Goal: Information Seeking & Learning: Learn about a topic

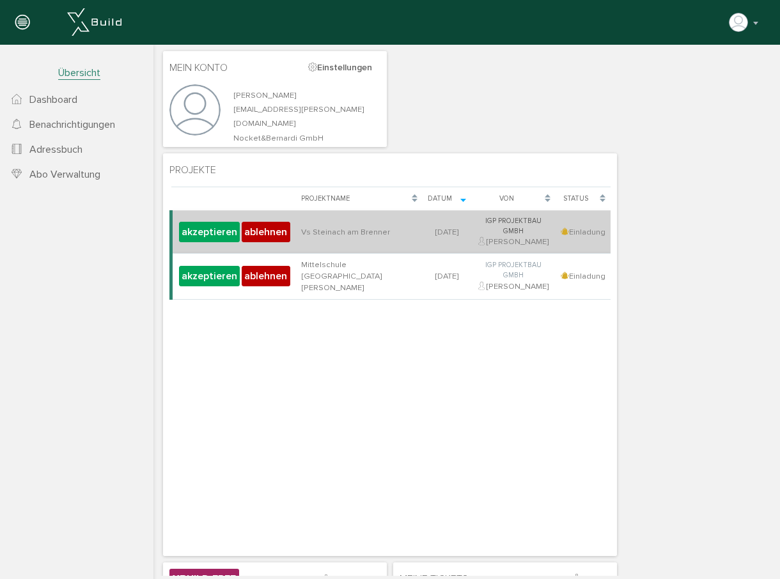
click at [333, 231] on td "Vs Steinach am Brenner" at bounding box center [359, 232] width 127 height 43
click at [422, 222] on td "[DATE]" at bounding box center [446, 232] width 49 height 43
click at [422, 229] on td "[DATE]" at bounding box center [446, 232] width 49 height 43
drag, startPoint x: 416, startPoint y: 229, endPoint x: 390, endPoint y: 232, distance: 25.8
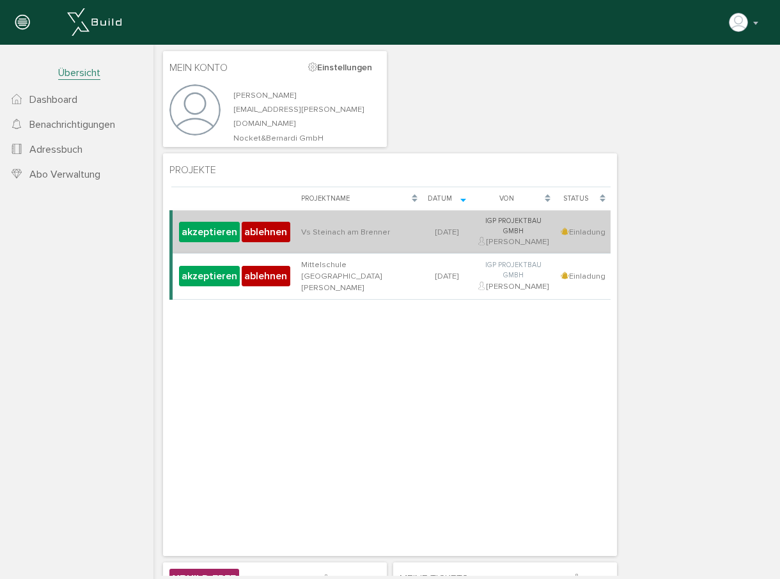
click at [422, 229] on td "[DATE]" at bounding box center [446, 232] width 49 height 43
drag, startPoint x: 358, startPoint y: 235, endPoint x: 358, endPoint y: 219, distance: 16.0
click at [357, 233] on td "Vs Steinach am Brenner" at bounding box center [359, 232] width 127 height 43
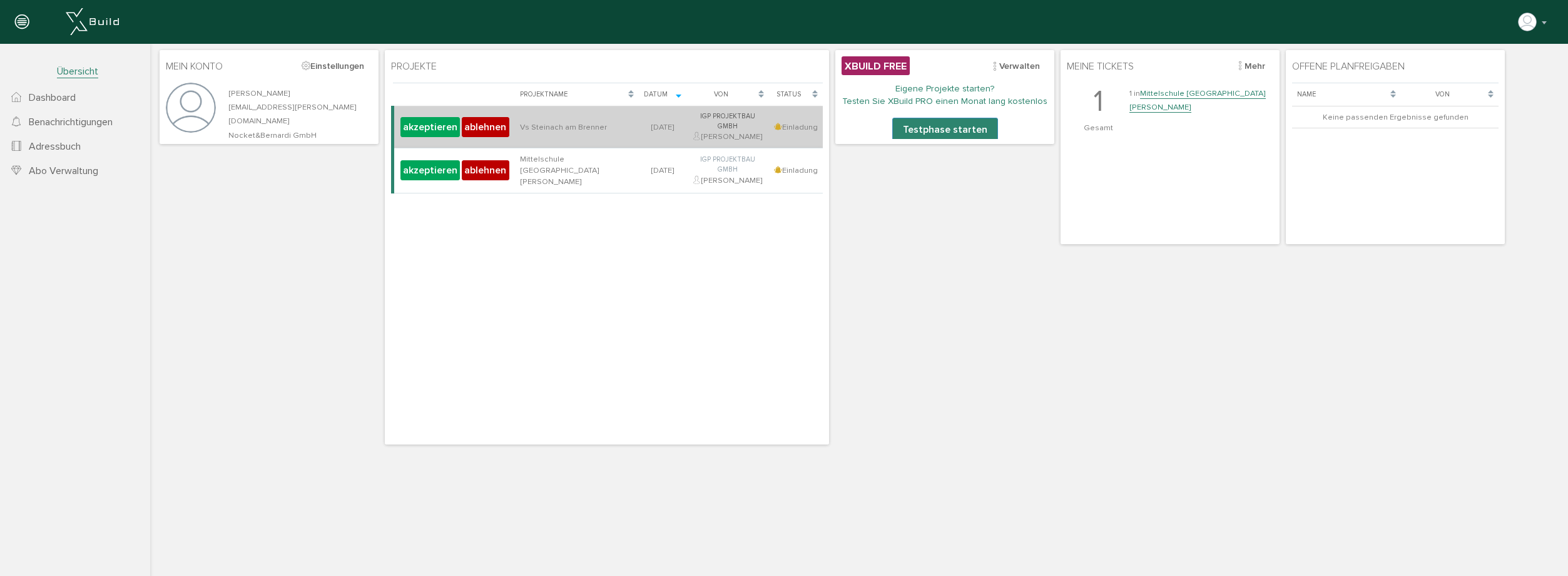
click at [591, 124] on td "Vs Steinach am Brenner" at bounding box center [577, 127] width 124 height 42
click at [750, 136] on div "IGP Projektbau GmbH Matthias Gamauf" at bounding box center [728, 127] width 72 height 31
click at [429, 125] on button "akzeptieren" at bounding box center [430, 126] width 60 height 20
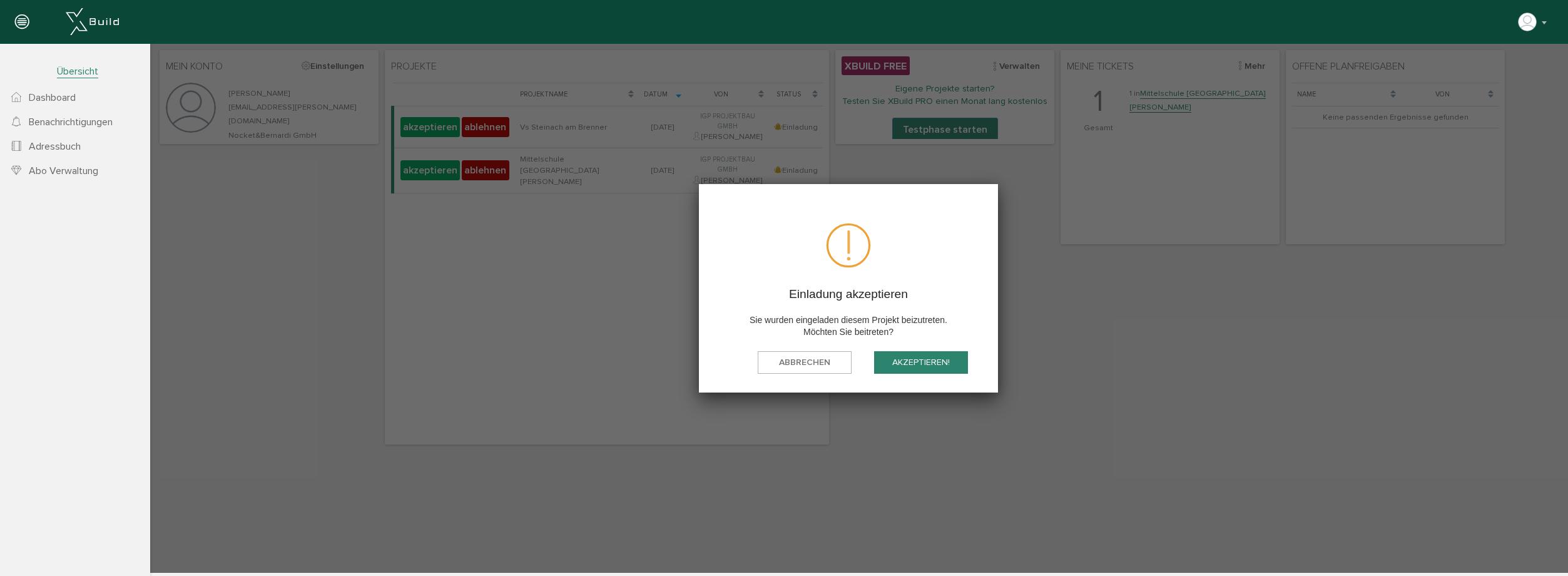
click at [763, 370] on button "akzeptieren!" at bounding box center [922, 362] width 94 height 24
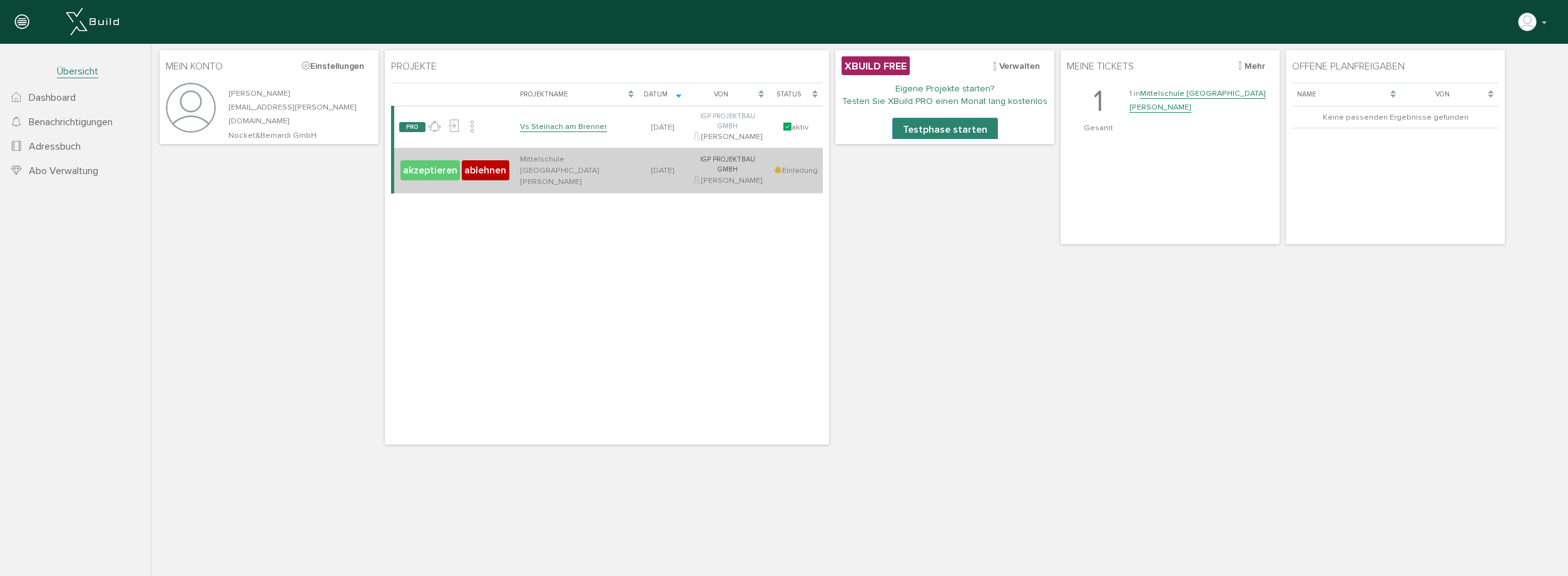
click at [419, 164] on button "akzeptieren" at bounding box center [430, 170] width 60 height 20
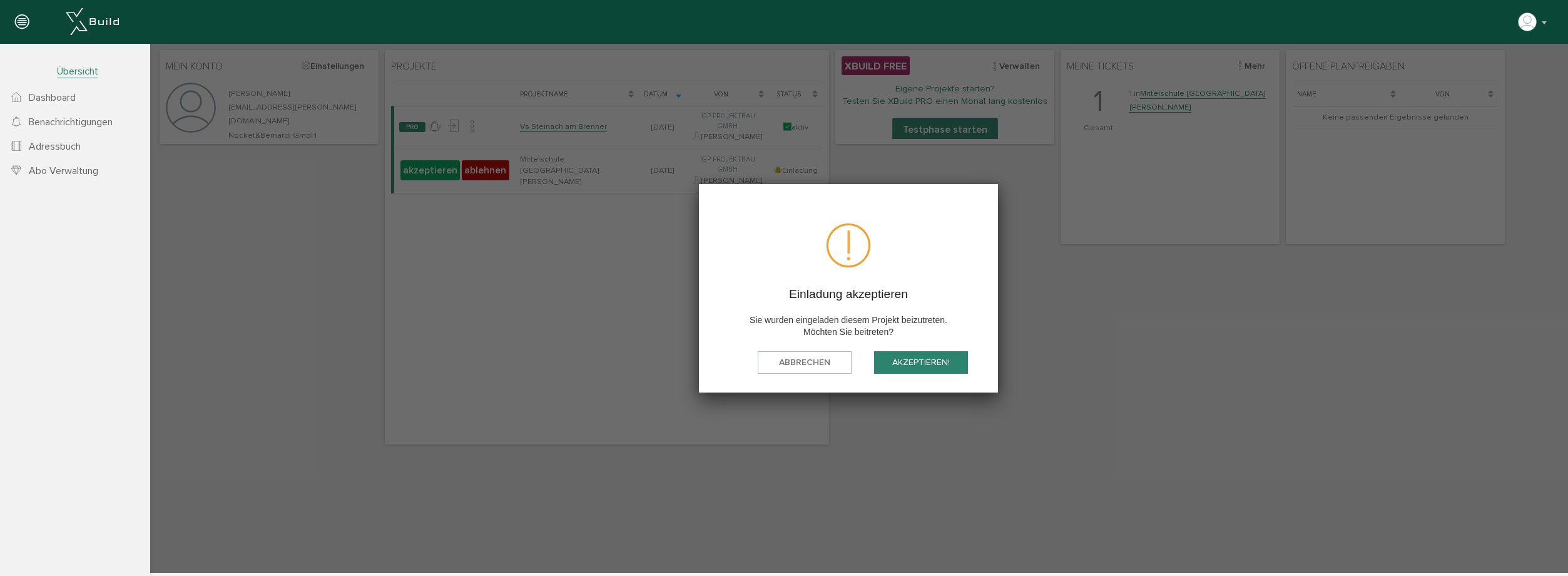
click at [913, 365] on button "akzeptieren!" at bounding box center [922, 362] width 94 height 24
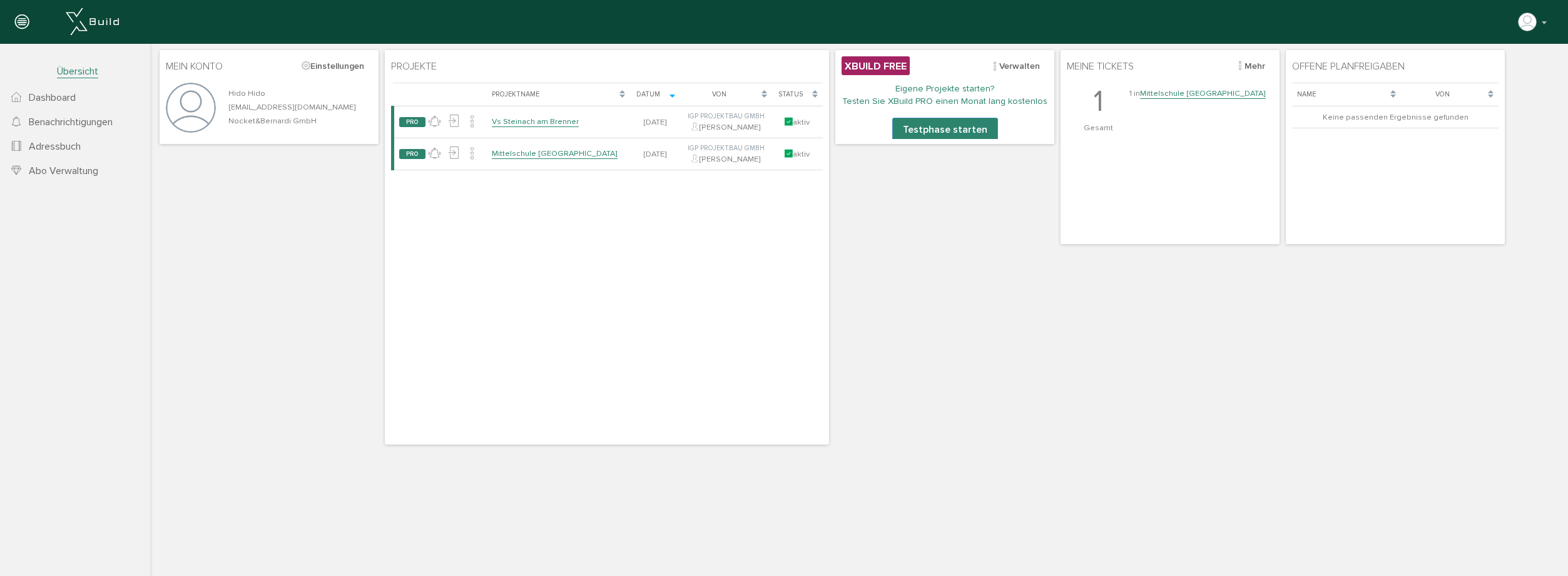
click at [1176, 131] on div "1 in Mittelschule Matrei am Brenner" at bounding box center [1197, 108] width 136 height 51
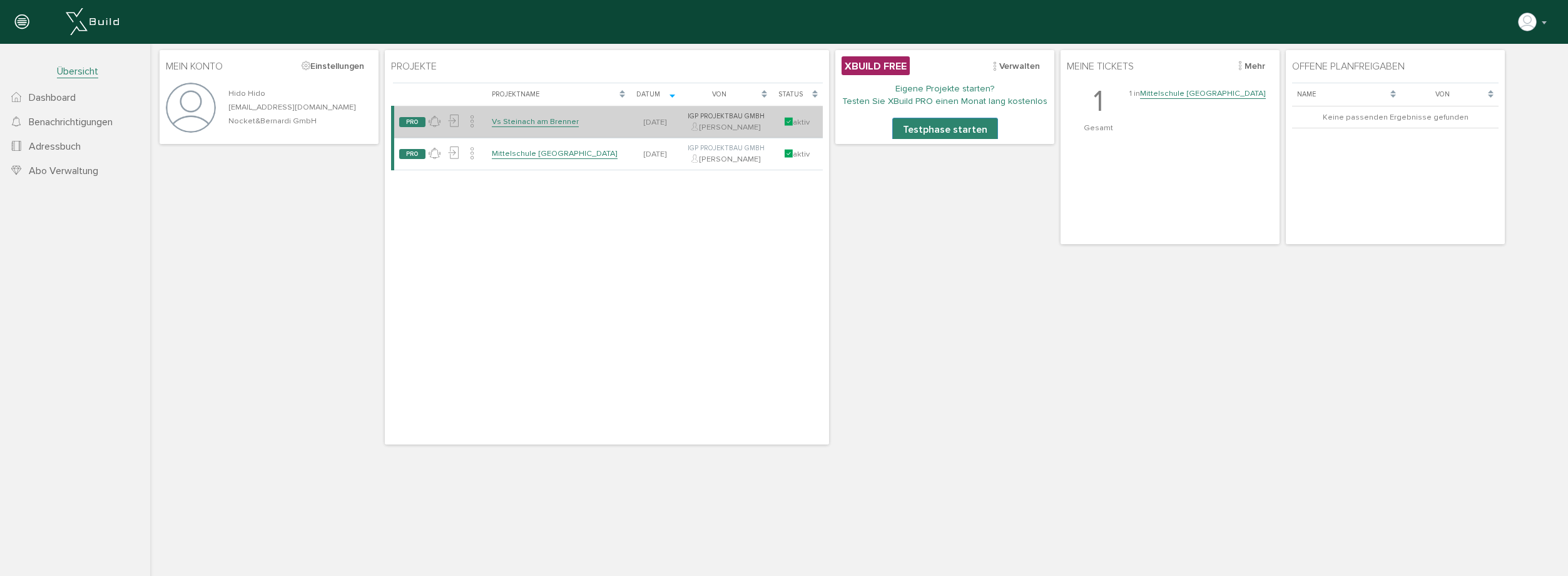
click at [541, 122] on link "Vs Steinach am Brenner" at bounding box center [535, 121] width 87 height 11
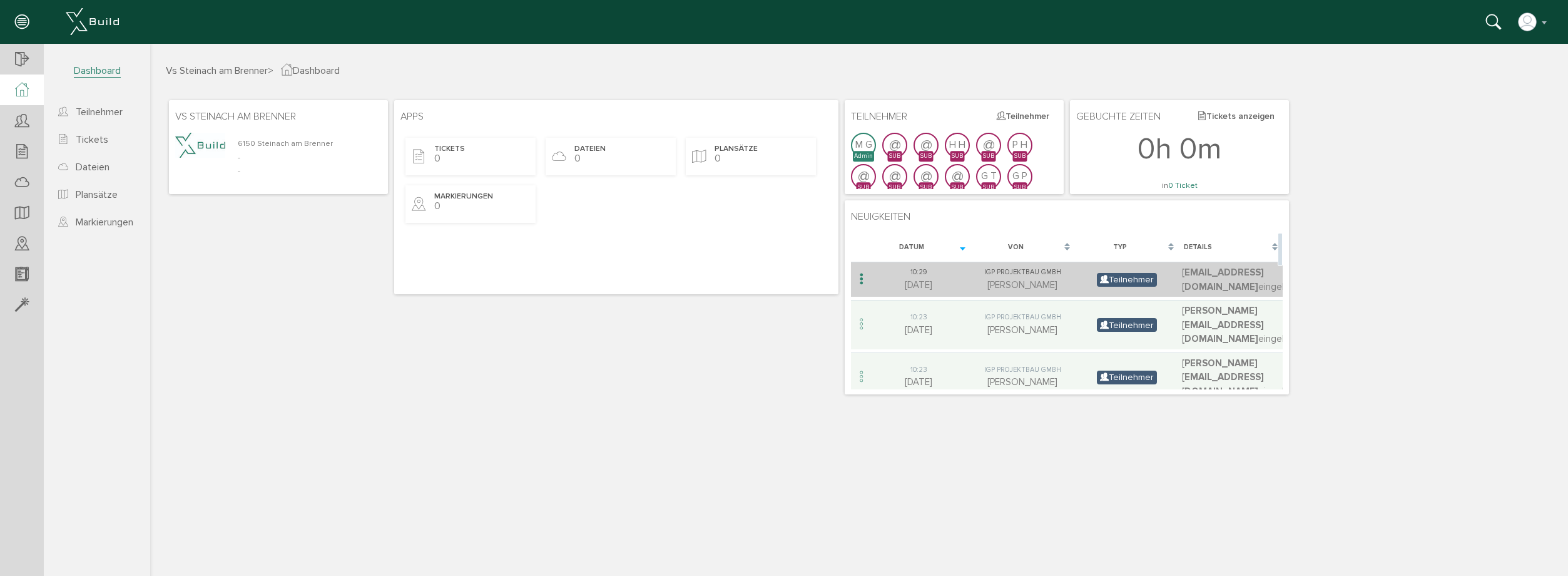
click at [989, 292] on td "IGP Projektbau GmbH Matthias Gamauf" at bounding box center [1022, 279] width 104 height 35
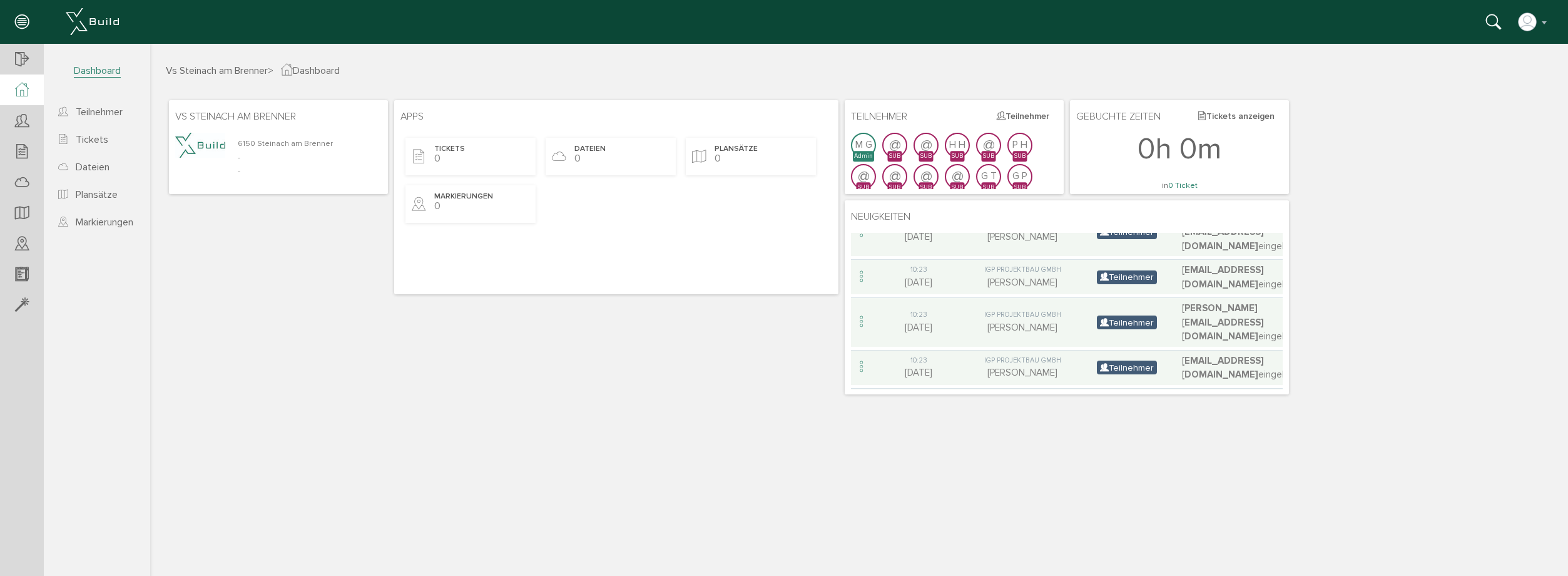
drag, startPoint x: 1282, startPoint y: 248, endPoint x: 1290, endPoint y: 400, distance: 152.2
click at [1290, 400] on div "Vs Steinach am Brenner > Dashboard Vs Steinach am Brenner 6150 Steinach am Bren…" at bounding box center [859, 317] width 1418 height 510
drag, startPoint x: 1117, startPoint y: 378, endPoint x: 1196, endPoint y: 378, distance: 79.0
click at [1196, 378] on table "Datum Von Typ Details 12:00 10.10.25 IGP Projektbau GmbH Matthias Gamauf - "[##…" at bounding box center [1067, 49] width 432 height 857
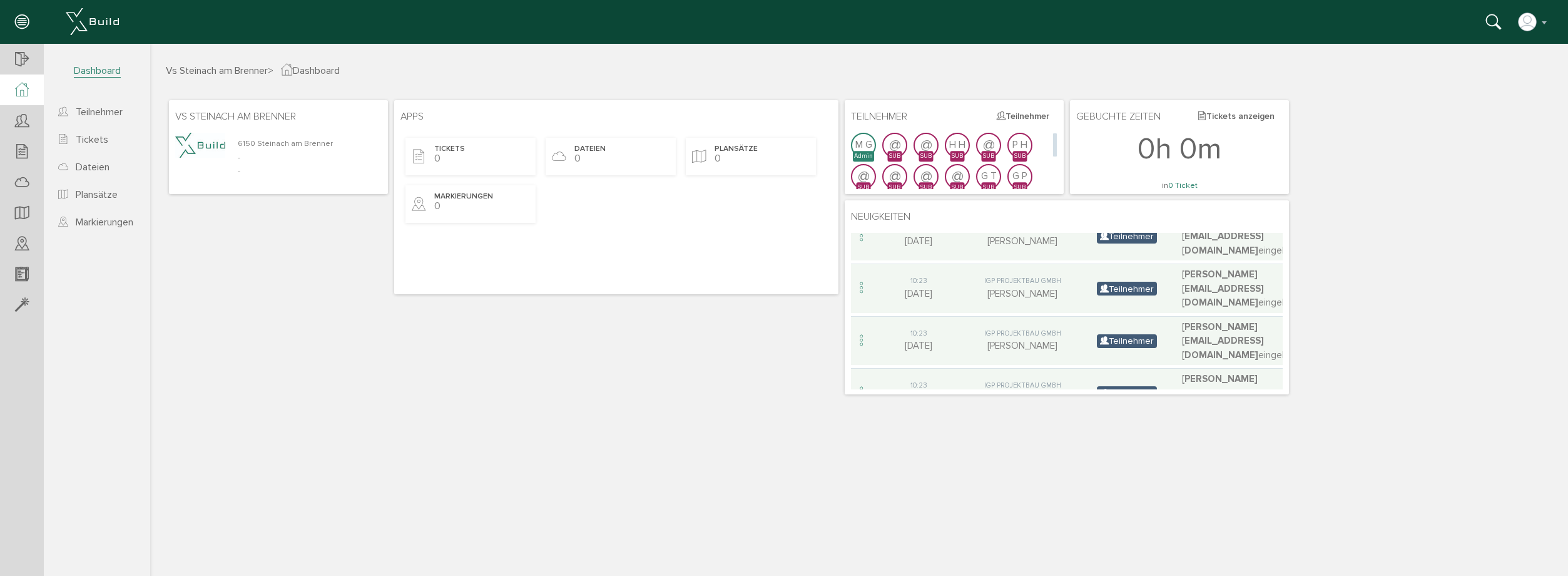
click at [863, 150] on span "M G" at bounding box center [864, 145] width 17 height 14
click at [19, 93] on icon at bounding box center [22, 89] width 14 height 15
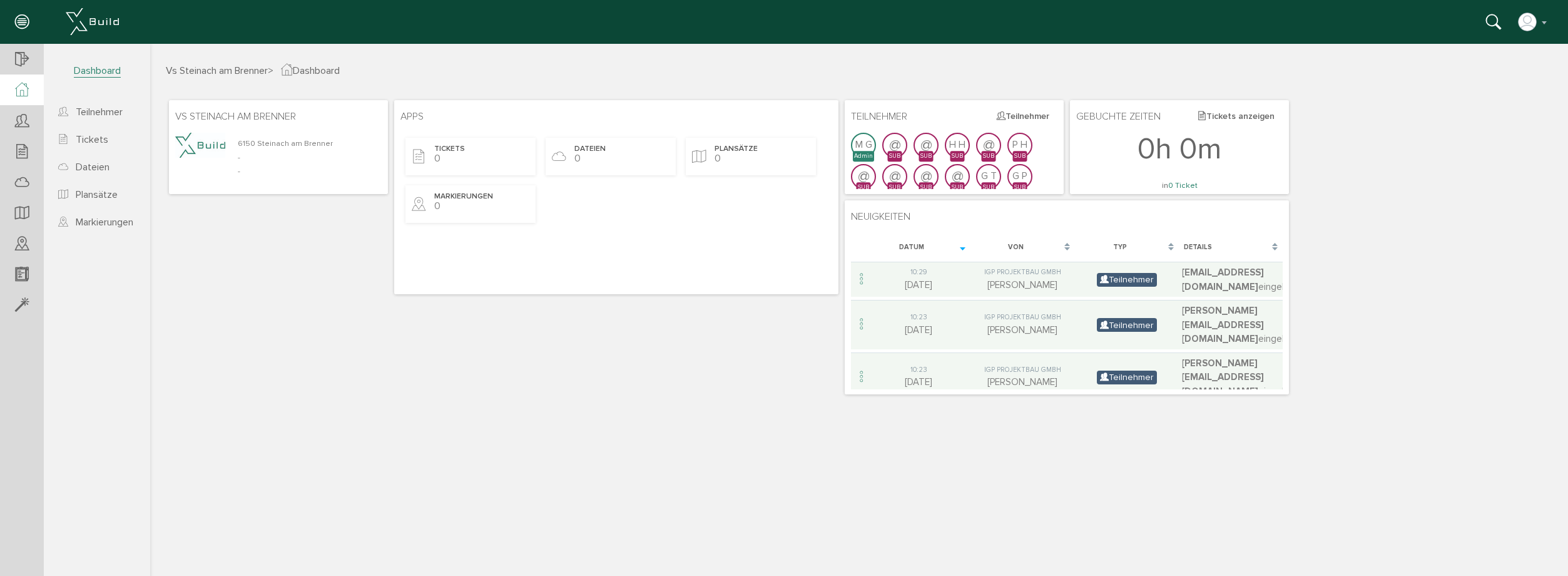
click at [250, 140] on small "6150 Steinach am Brenner" at bounding box center [285, 143] width 95 height 10
click at [221, 73] on span "Vs Steinach am Brenner" at bounding box center [216, 71] width 102 height 13
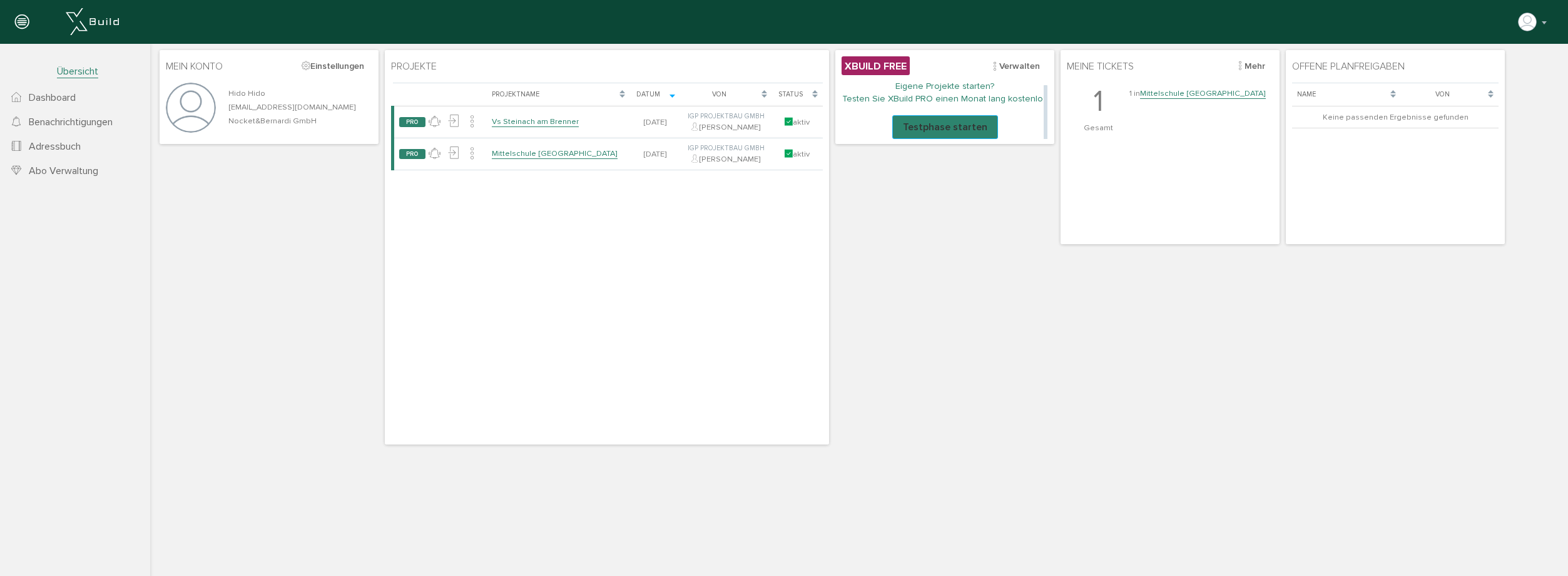
click at [948, 133] on button "Testphase starten" at bounding box center [945, 127] width 106 height 24
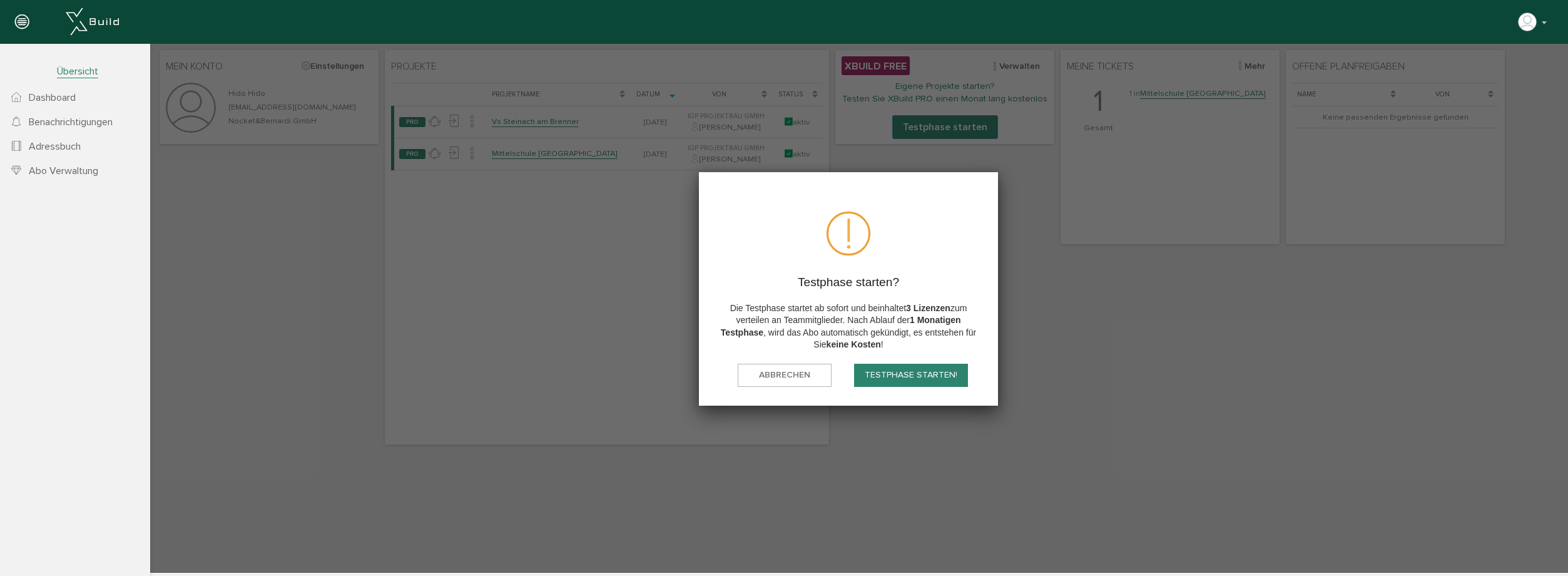
click at [920, 380] on button "Testphase starten!" at bounding box center [911, 375] width 114 height 24
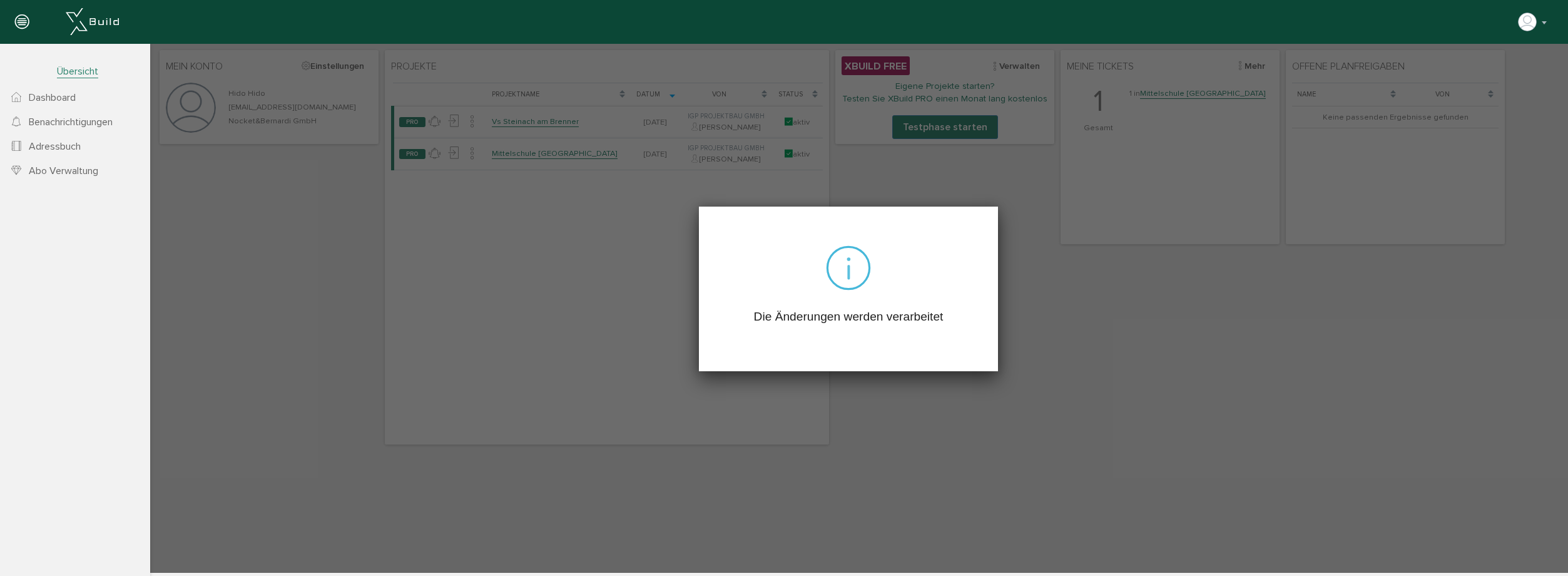
click at [967, 398] on div at bounding box center [859, 309] width 1418 height 529
click at [1295, 417] on div at bounding box center [859, 309] width 1418 height 529
drag, startPoint x: 800, startPoint y: 371, endPoint x: 798, endPoint y: 412, distance: 41.0
click at [802, 375] on div at bounding box center [859, 309] width 1418 height 529
click at [791, 441] on div at bounding box center [859, 309] width 1418 height 529
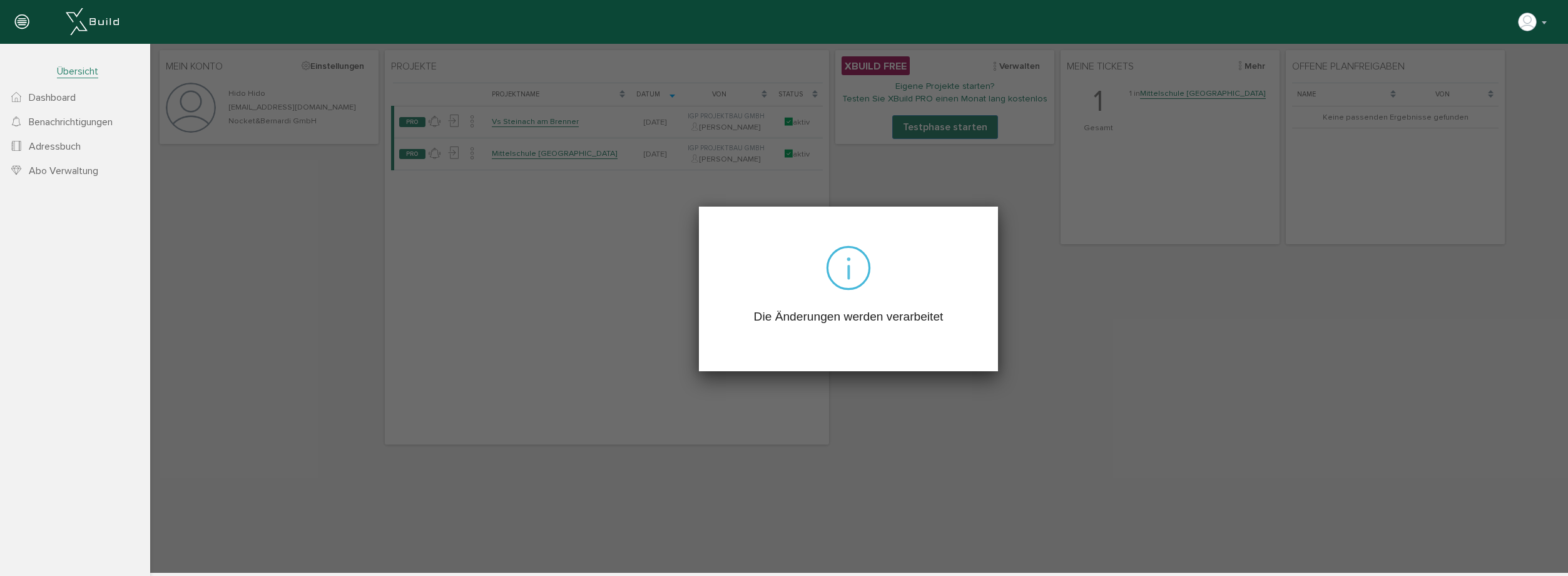
click at [791, 441] on div at bounding box center [859, 309] width 1418 height 529
drag, startPoint x: 944, startPoint y: 283, endPoint x: 959, endPoint y: 416, distance: 133.8
click at [959, 416] on div at bounding box center [859, 309] width 1418 height 529
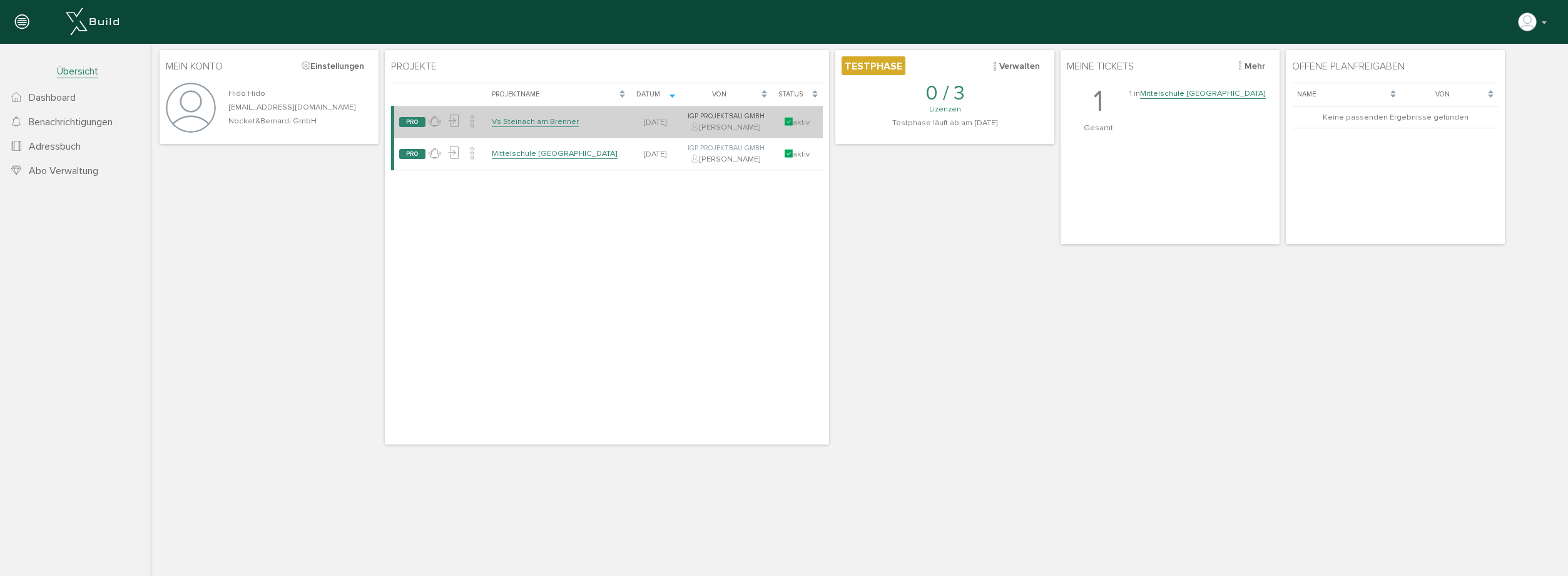
click at [516, 120] on link "Vs Steinach am Brenner" at bounding box center [535, 121] width 87 height 11
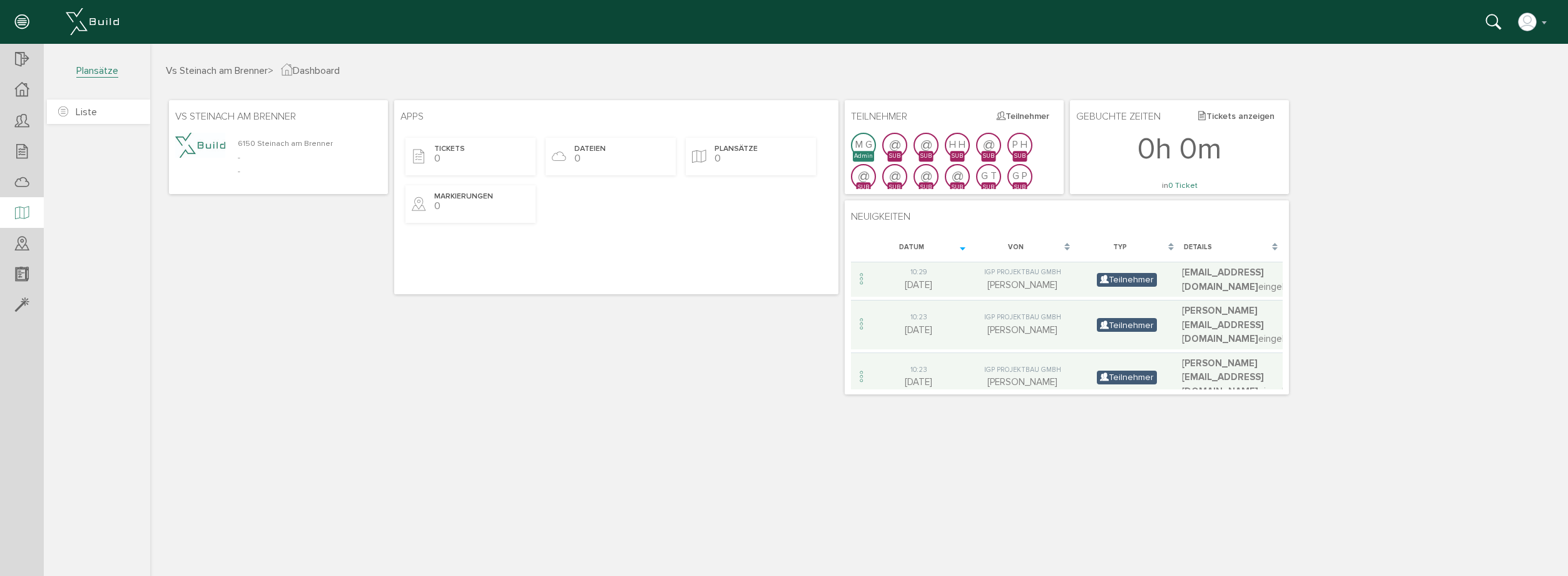
click at [91, 113] on span "Liste" at bounding box center [86, 112] width 22 height 13
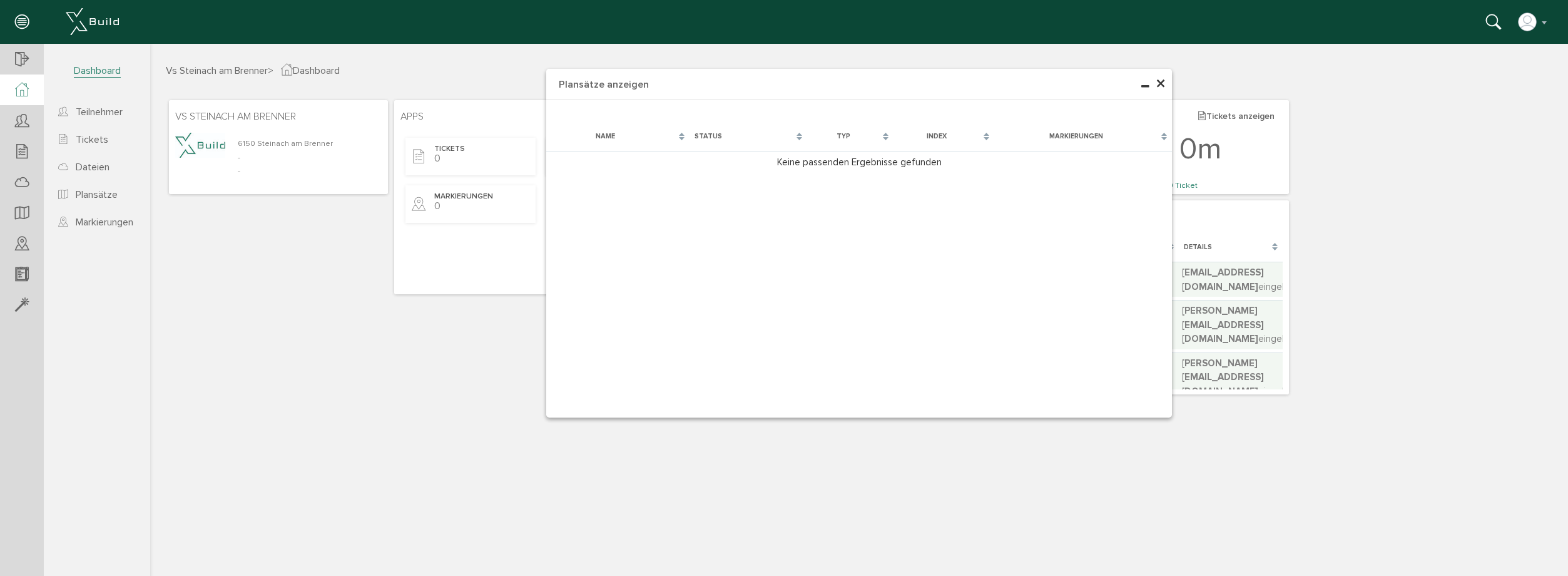
click at [241, 148] on div "× Plansätze anzeigen Lade, bitte warten... Name Status Typ Index Markierungen K…" at bounding box center [859, 309] width 1418 height 529
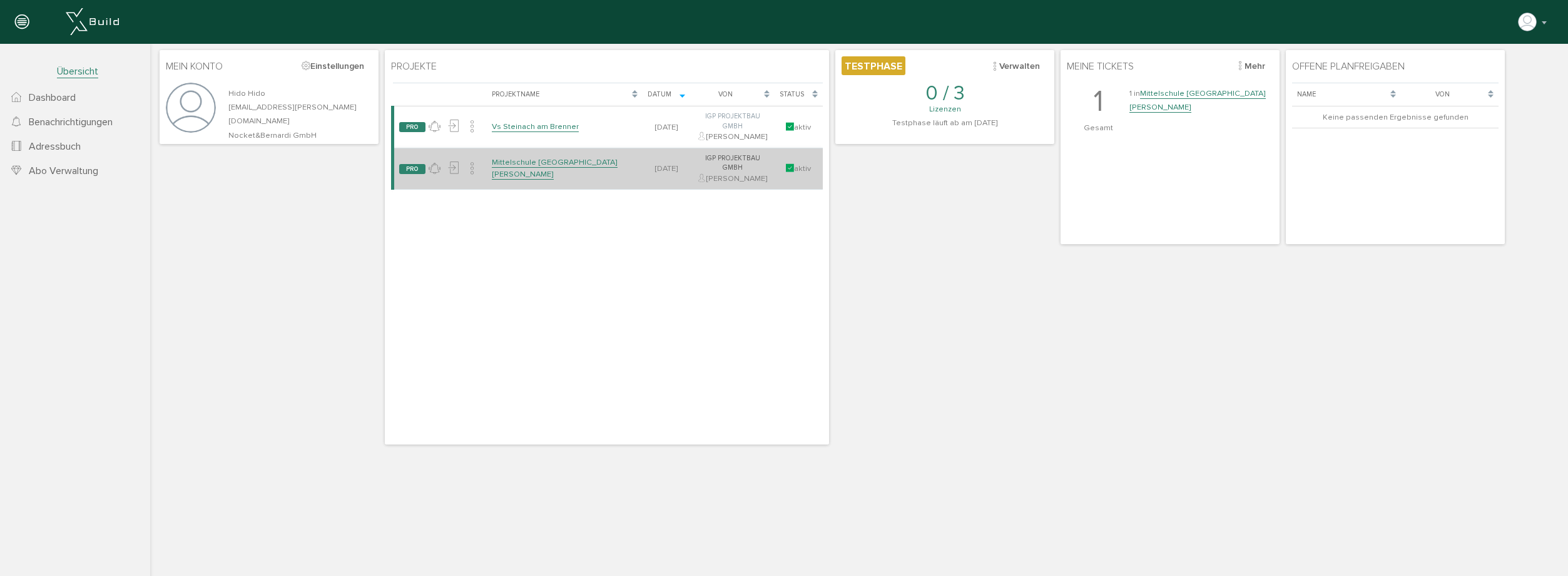
click at [548, 157] on link "Mittelschule [GEOGRAPHIC_DATA][PERSON_NAME]" at bounding box center [554, 168] width 125 height 22
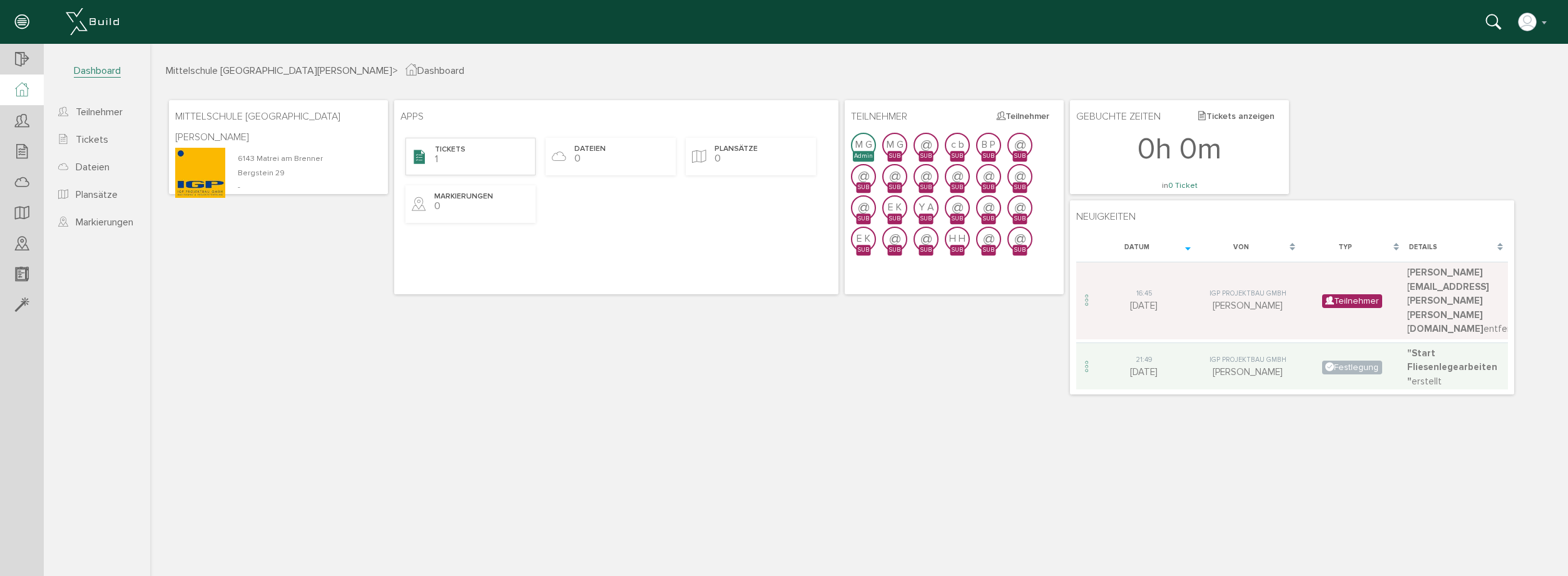
click at [471, 156] on div "Tickets 1" at bounding box center [470, 157] width 130 height 37
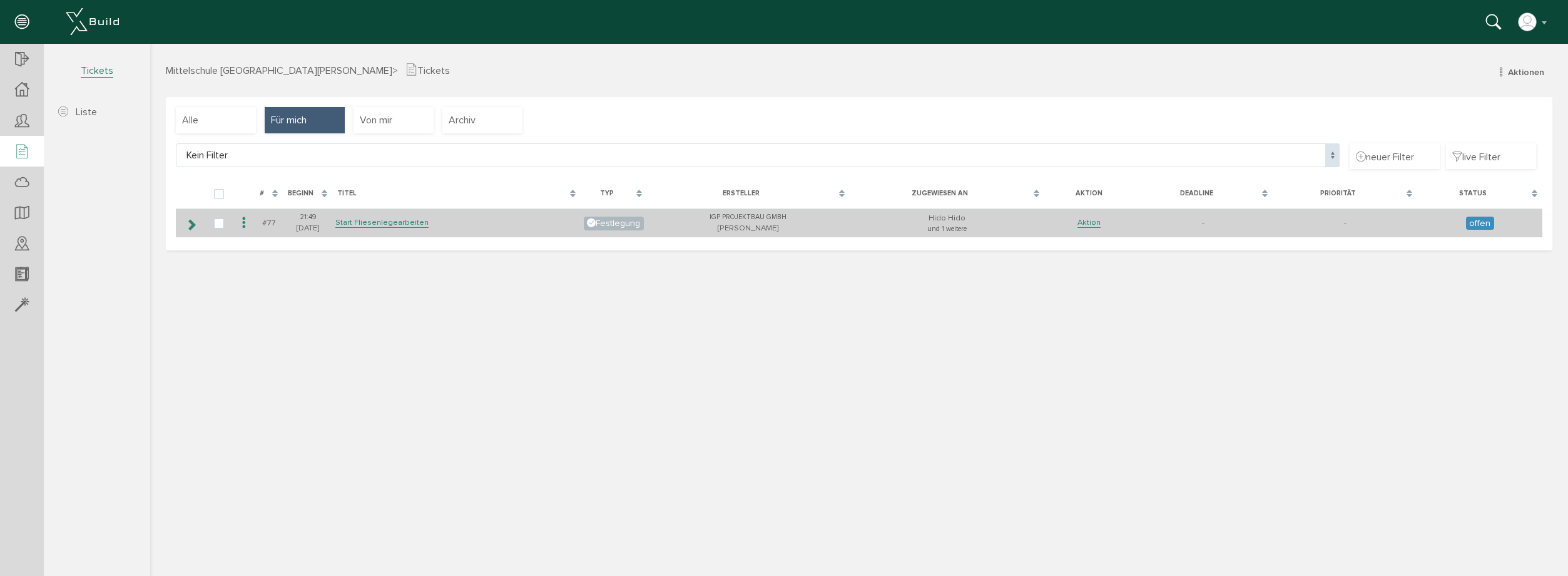
click at [435, 222] on td "Start Fliesenlegearbeiten" at bounding box center [456, 223] width 249 height 29
click at [1093, 221] on link "Aktion" at bounding box center [1089, 222] width 24 height 11
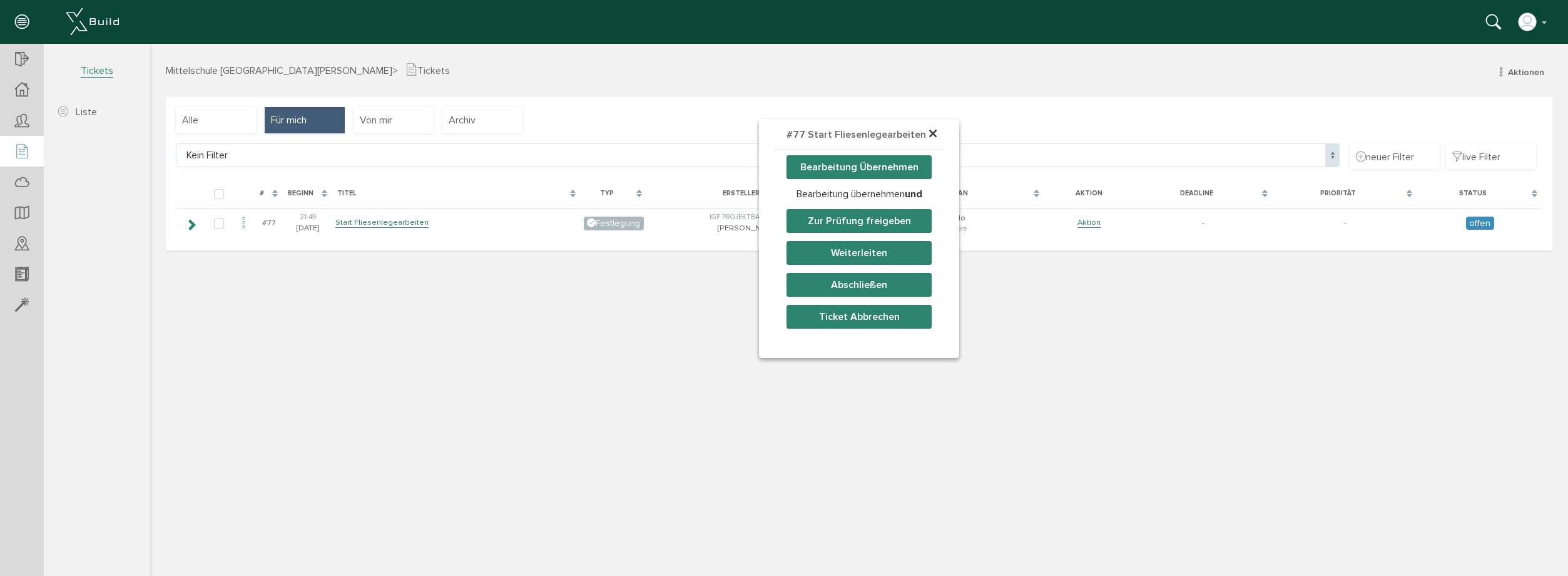
click at [932, 136] on span "×" at bounding box center [933, 134] width 10 height 24
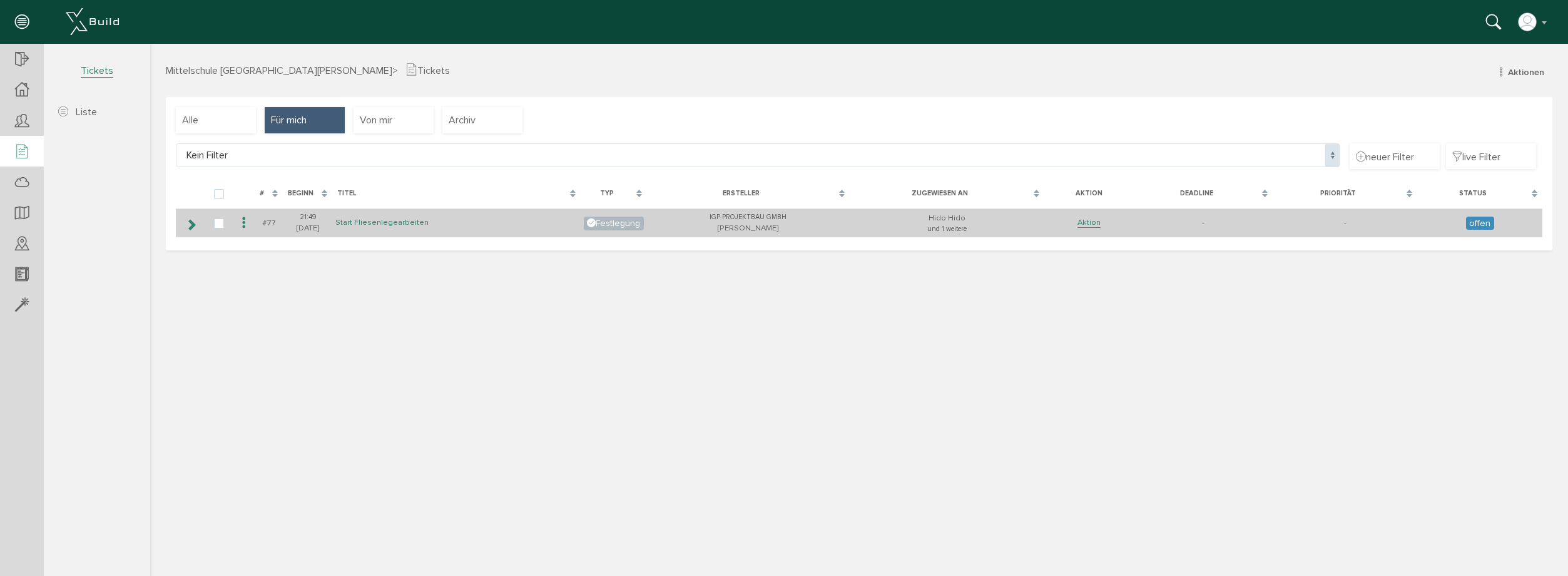
click at [381, 225] on link "Start Fliesenlegearbeiten" at bounding box center [382, 222] width 93 height 11
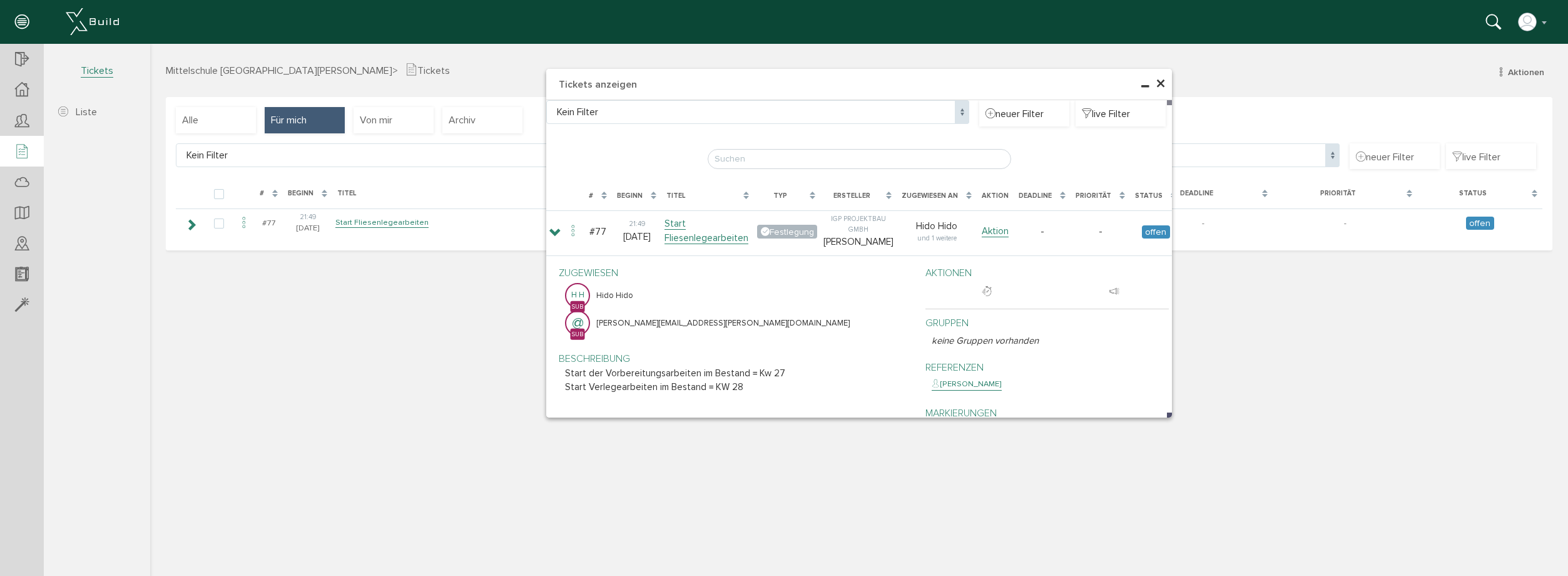
click at [409, 355] on div "× Tickets anzeigen Kein Filter Kein Filter neuer Filter live Filter Lade, bitte…" at bounding box center [859, 309] width 1418 height 529
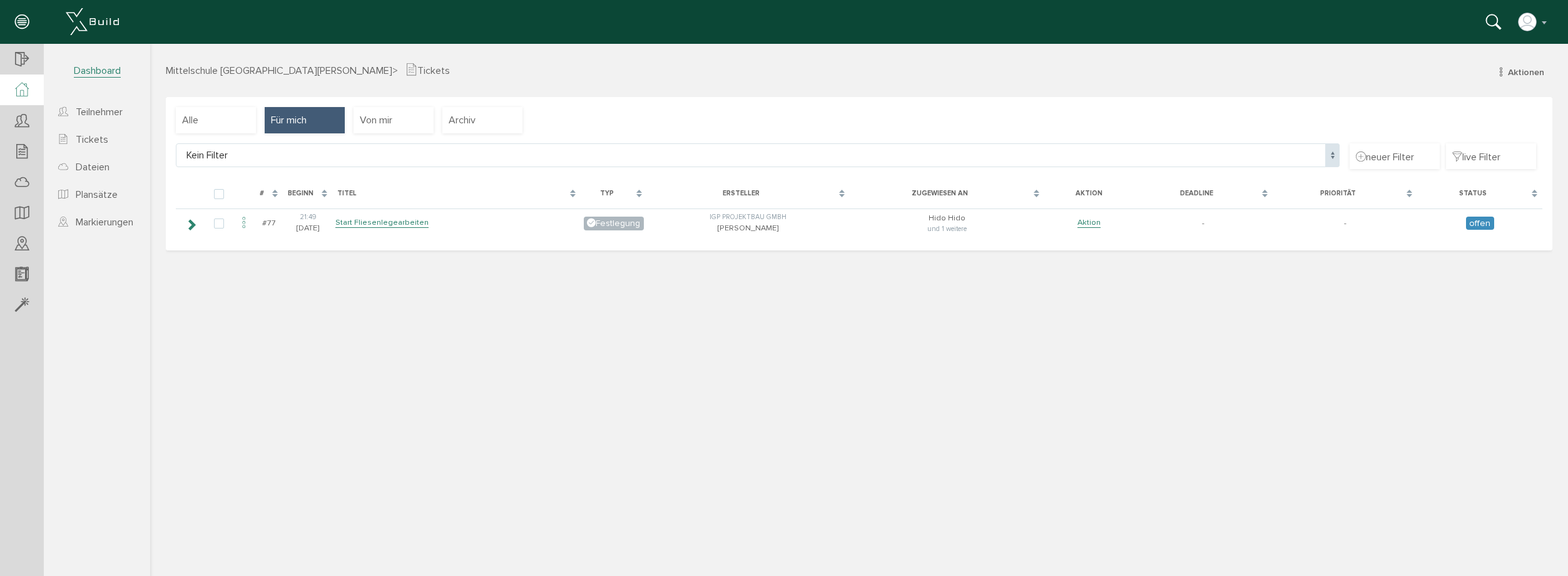
click at [19, 93] on icon at bounding box center [22, 89] width 14 height 15
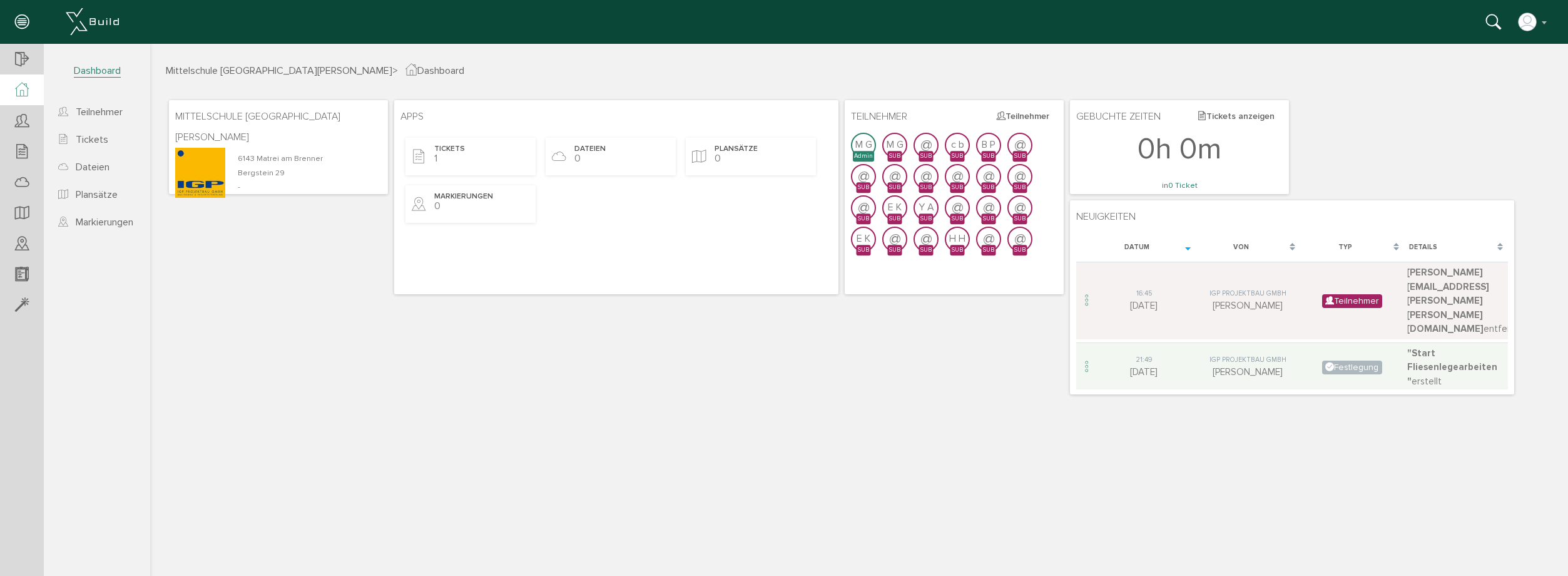
click at [89, 69] on span "Dashboard" at bounding box center [97, 71] width 47 height 13
click at [897, 148] on span "M G" at bounding box center [894, 145] width 17 height 14
click at [462, 148] on span "Tickets" at bounding box center [450, 150] width 30 height 11
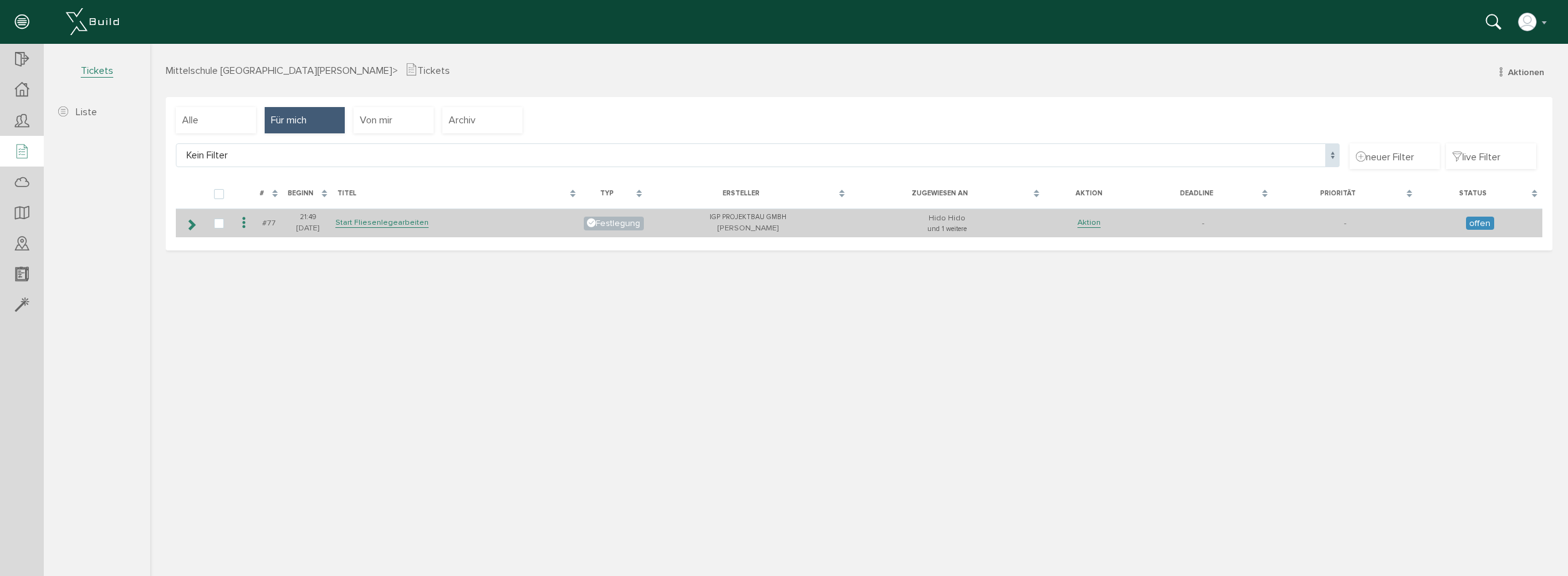
click at [1417, 216] on td "-" at bounding box center [1346, 223] width 145 height 29
click at [1236, 221] on td "-" at bounding box center [1204, 223] width 138 height 29
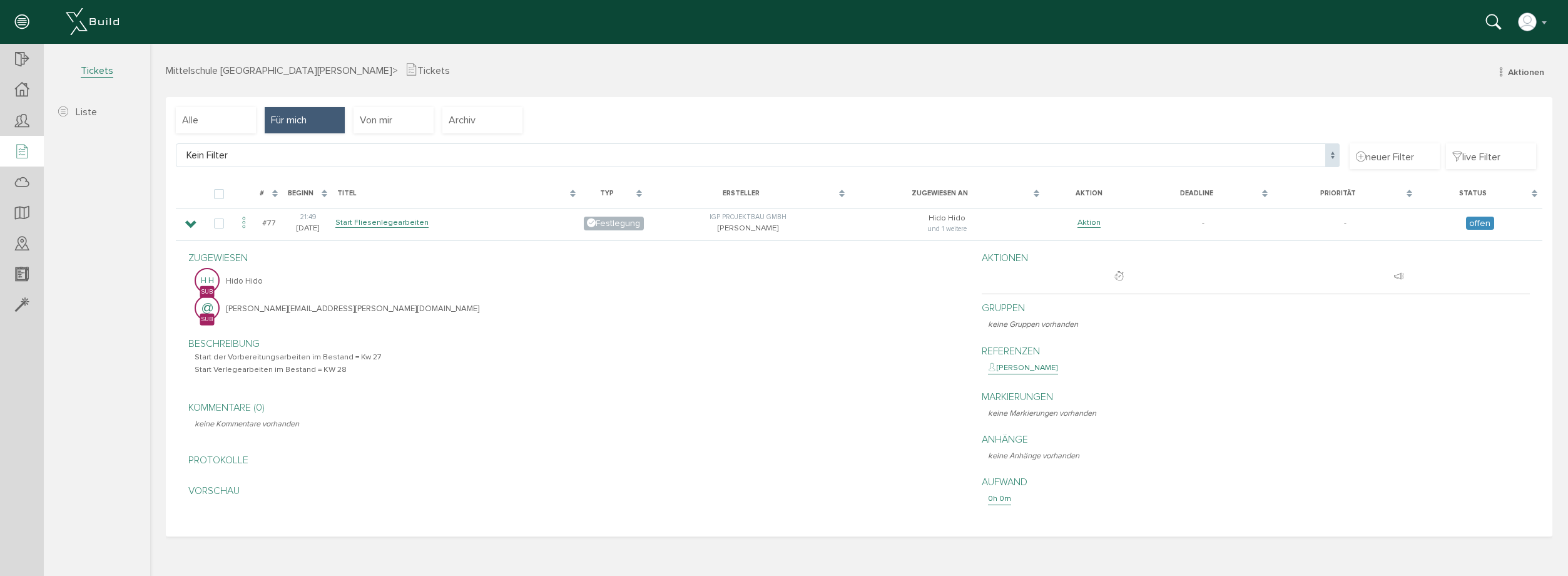
drag, startPoint x: 215, startPoint y: 459, endPoint x: 224, endPoint y: 429, distance: 31.3
click at [215, 457] on p "Protokolle" at bounding box center [579, 459] width 769 height 15
click at [229, 415] on p "Kommentare (0)" at bounding box center [579, 407] width 769 height 15
click at [253, 451] on div "Protokolle" at bounding box center [575, 461] width 775 height 30
click at [664, 475] on div "Protokolle" at bounding box center [575, 461] width 775 height 30
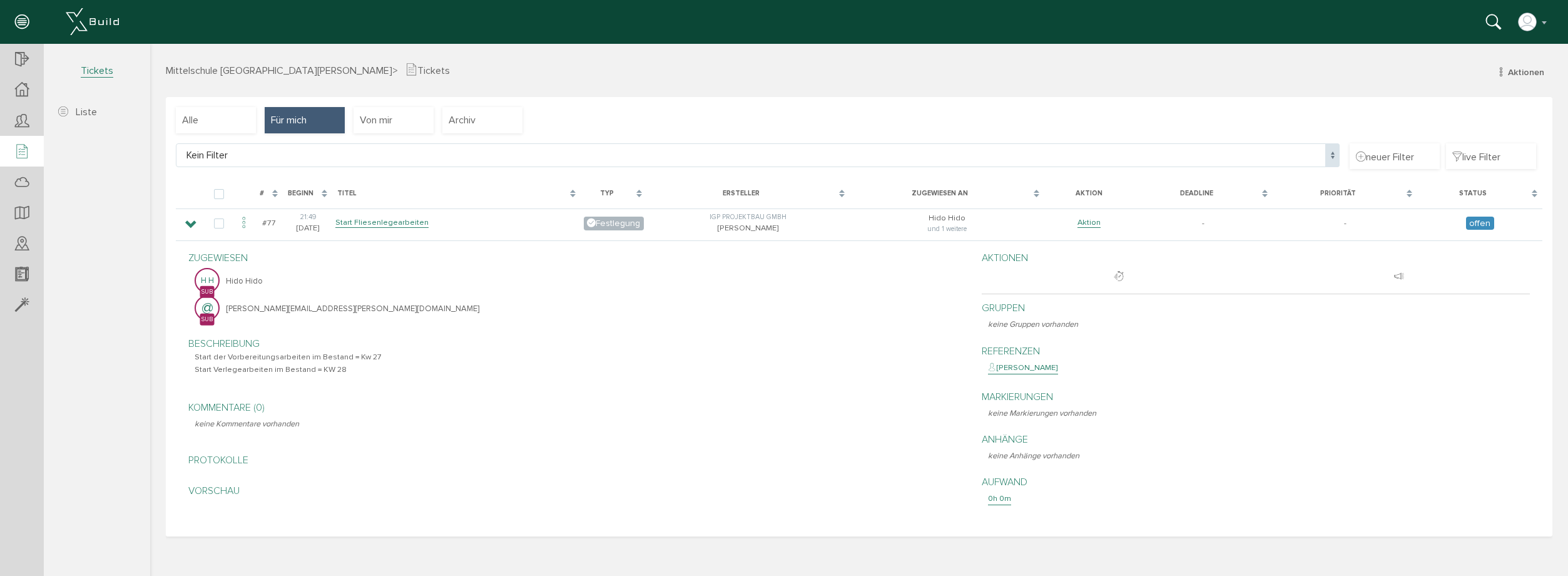
click at [396, 107] on div "Alle Für mich Von mir Archiv neues Ticket Kein Filter Kein Filter neuer Filter …" at bounding box center [859, 316] width 1387 height 440
click at [402, 122] on div "Von mir" at bounding box center [394, 120] width 80 height 26
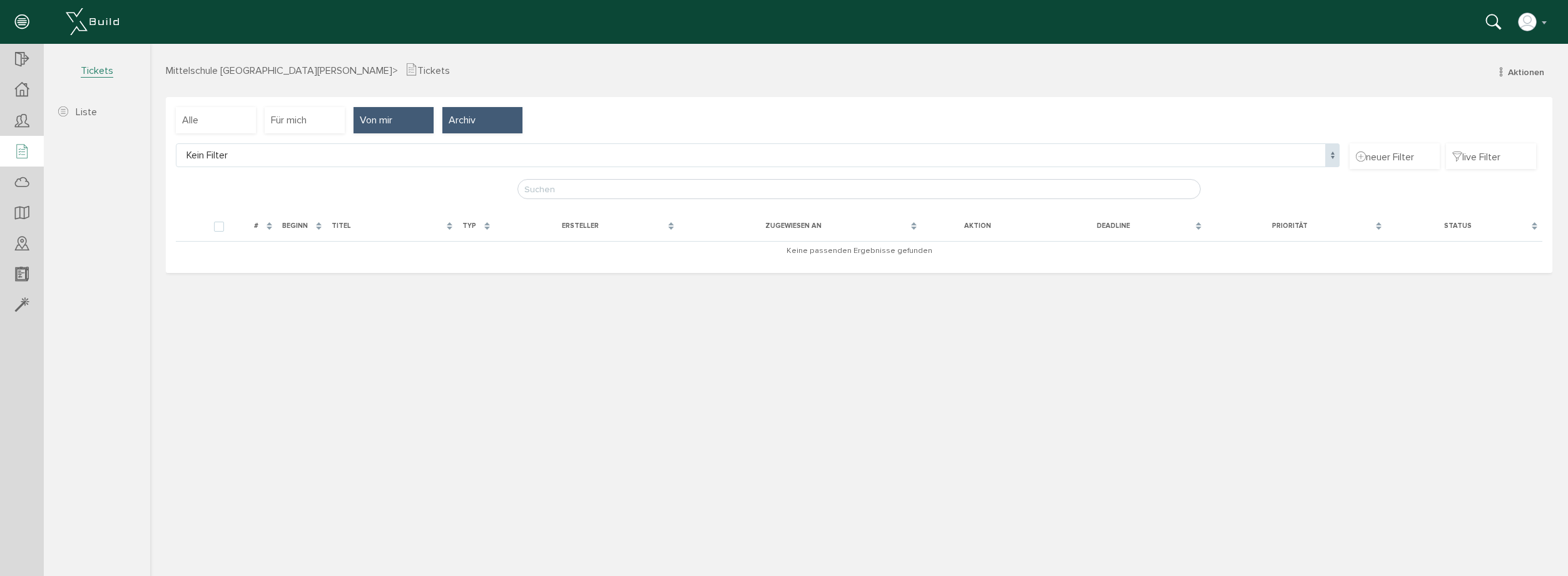
click at [487, 123] on div "Archiv" at bounding box center [483, 120] width 80 height 26
click at [19, 221] on icon at bounding box center [22, 214] width 14 height 18
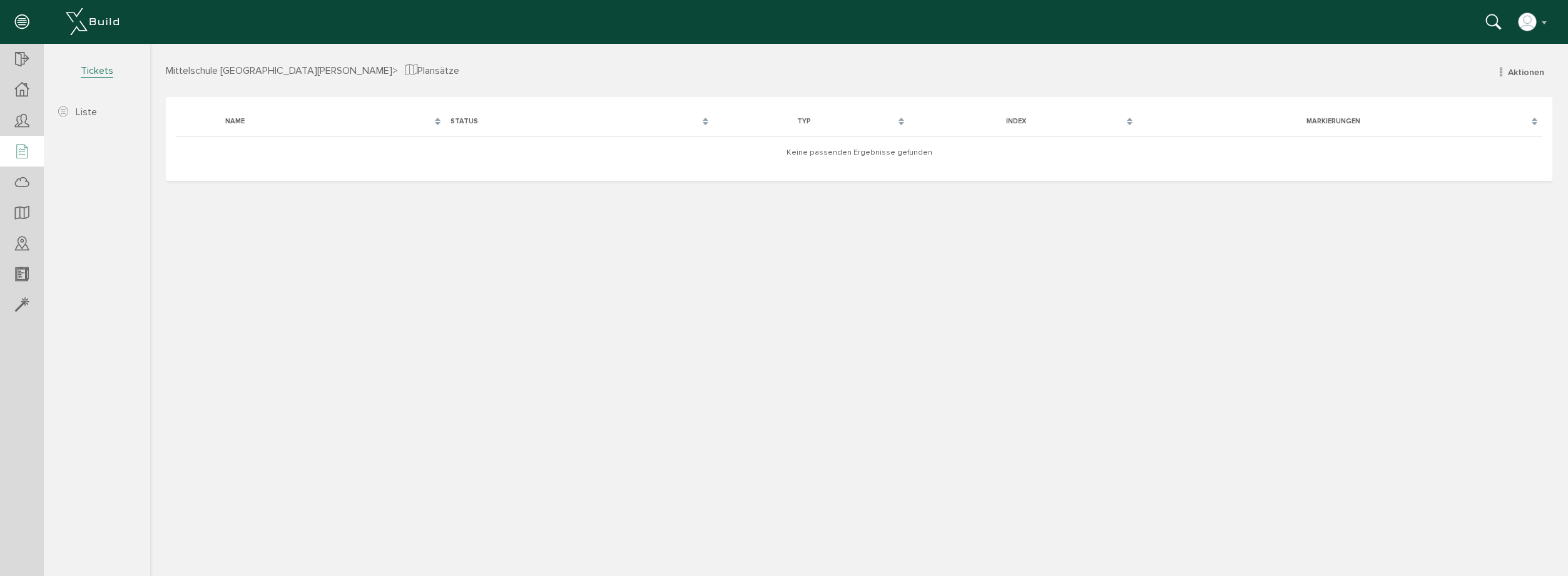
click at [24, 159] on icon at bounding box center [22, 152] width 14 height 18
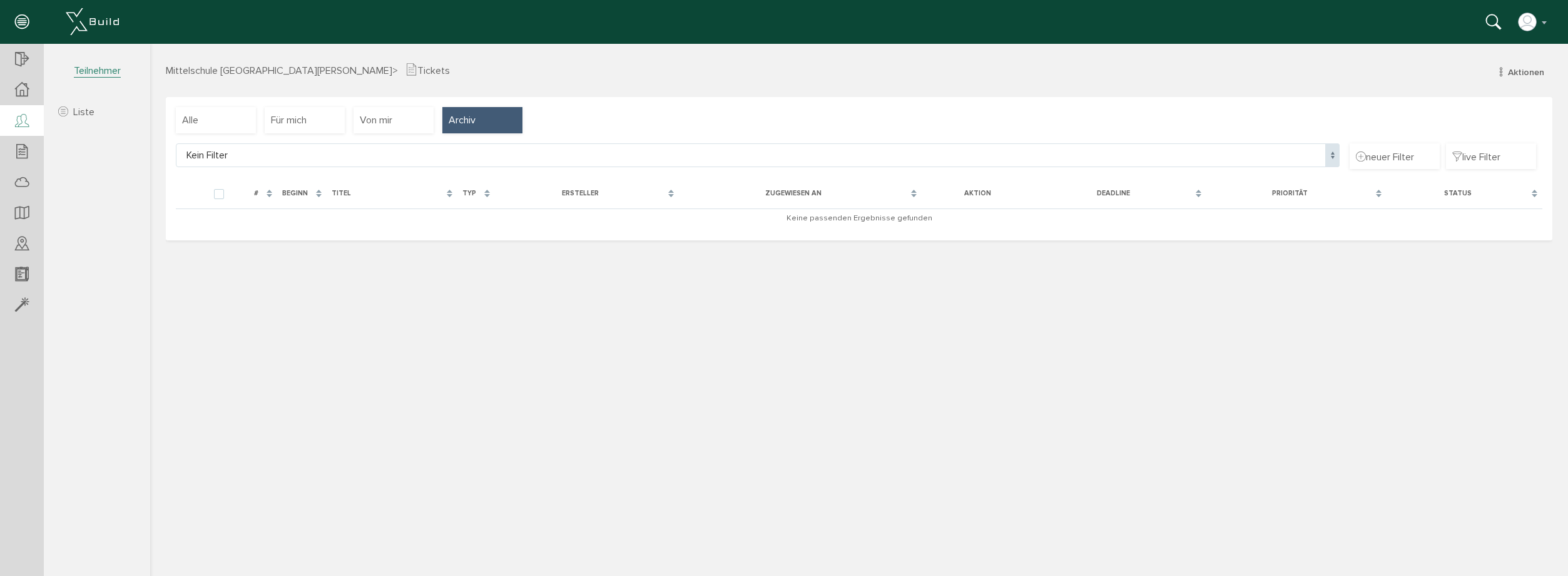
click at [21, 124] on icon at bounding box center [22, 121] width 14 height 18
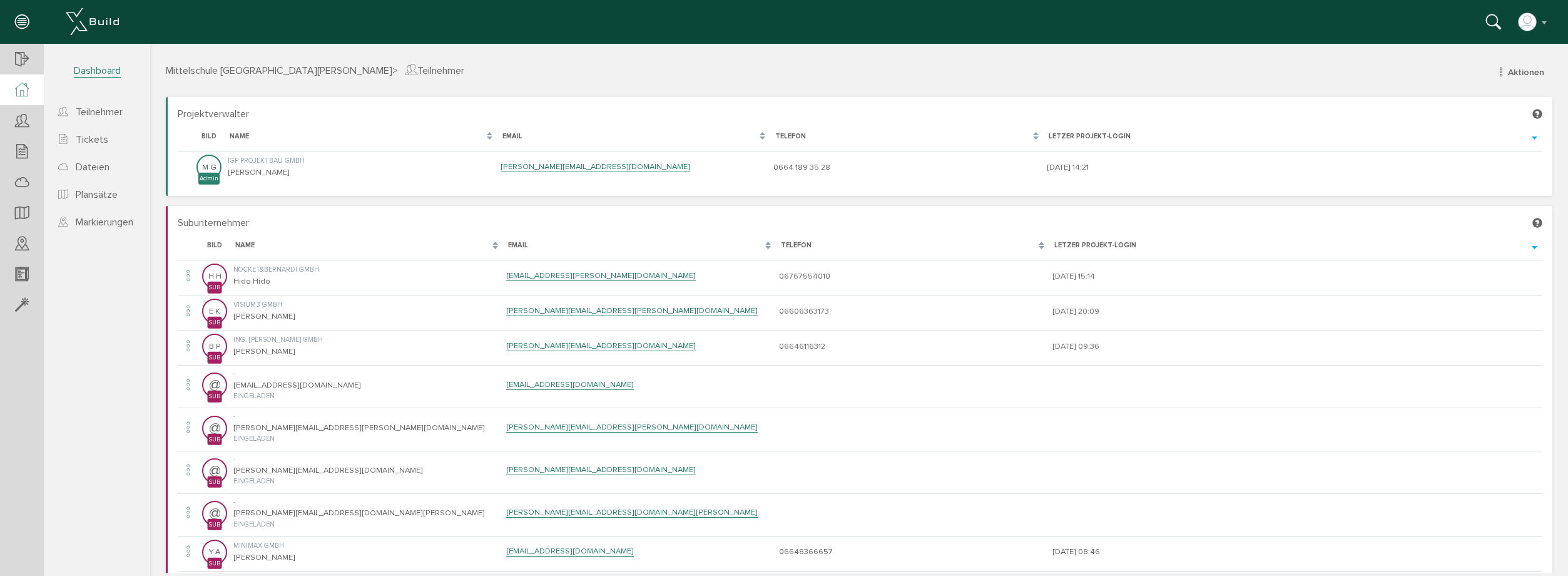
click at [20, 98] on div at bounding box center [22, 89] width 44 height 30
click at [91, 75] on span "Teilnehmer" at bounding box center [97, 71] width 47 height 13
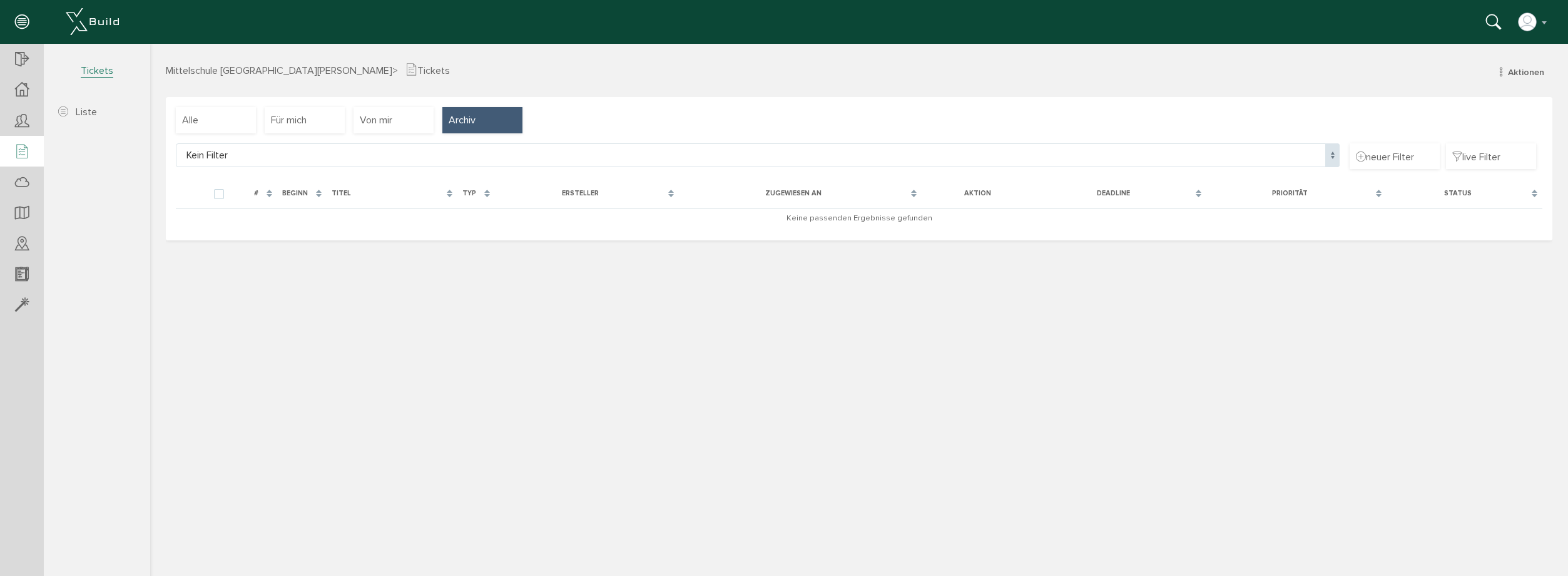
click at [120, 13] on div at bounding box center [74, 22] width 150 height 44
click at [106, 23] on img at bounding box center [92, 21] width 53 height 26
click at [103, 24] on img at bounding box center [92, 21] width 53 height 26
click at [21, 23] on icon at bounding box center [22, 23] width 14 height 18
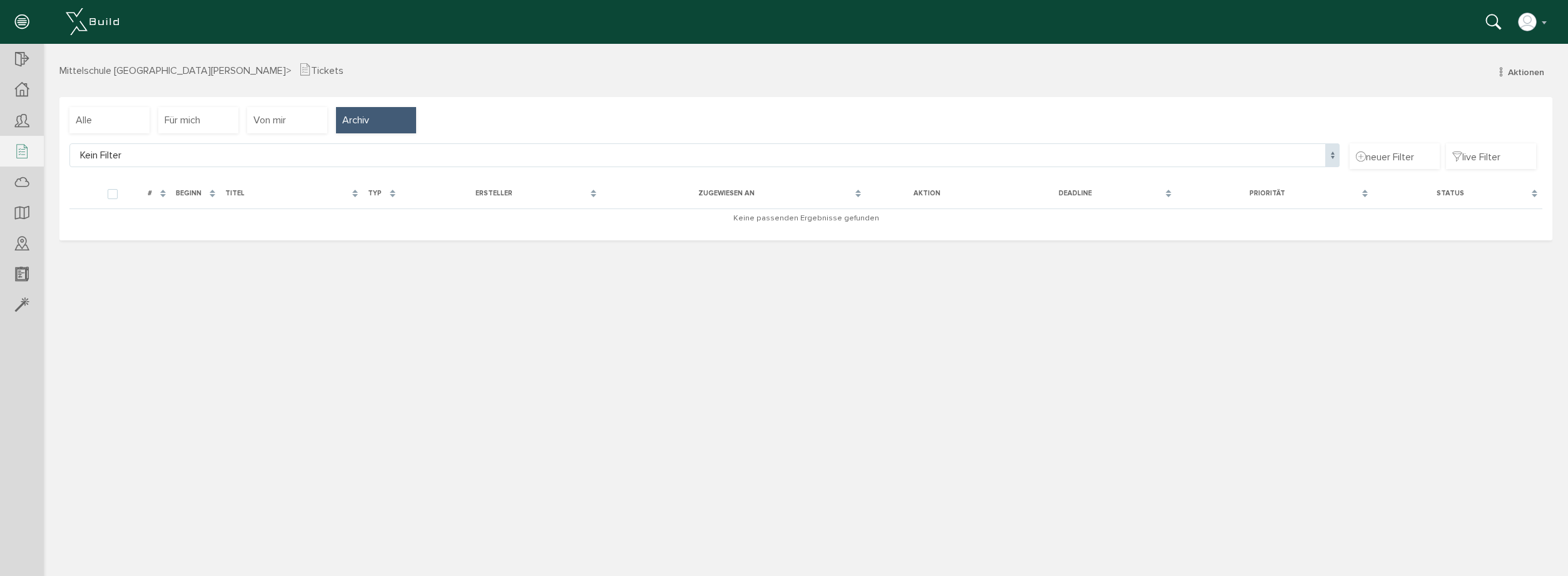
click at [25, 28] on icon at bounding box center [22, 23] width 14 height 18
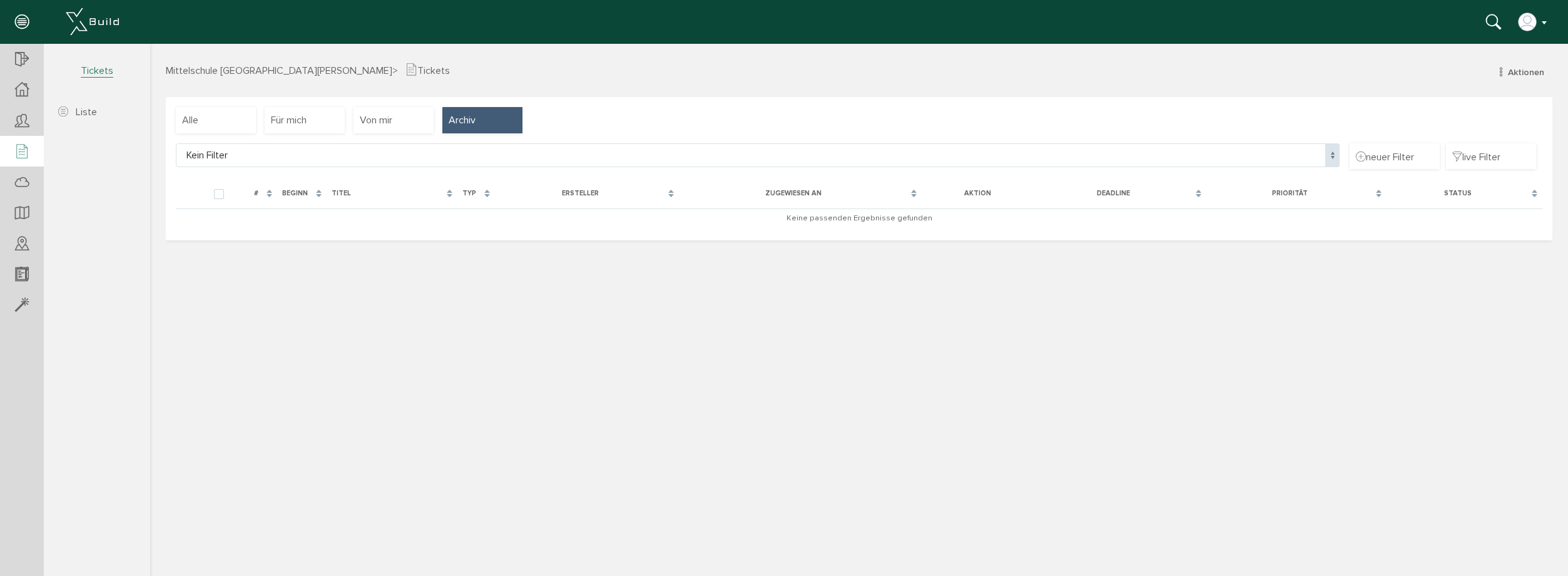
click at [1532, 28] on img "button" at bounding box center [1528, 22] width 20 height 20
click at [1532, 23] on img "button" at bounding box center [1528, 22] width 20 height 20
click at [1517, 72] on span "Aktionen" at bounding box center [1526, 72] width 36 height 11
click at [253, 120] on div "Alle" at bounding box center [216, 120] width 80 height 26
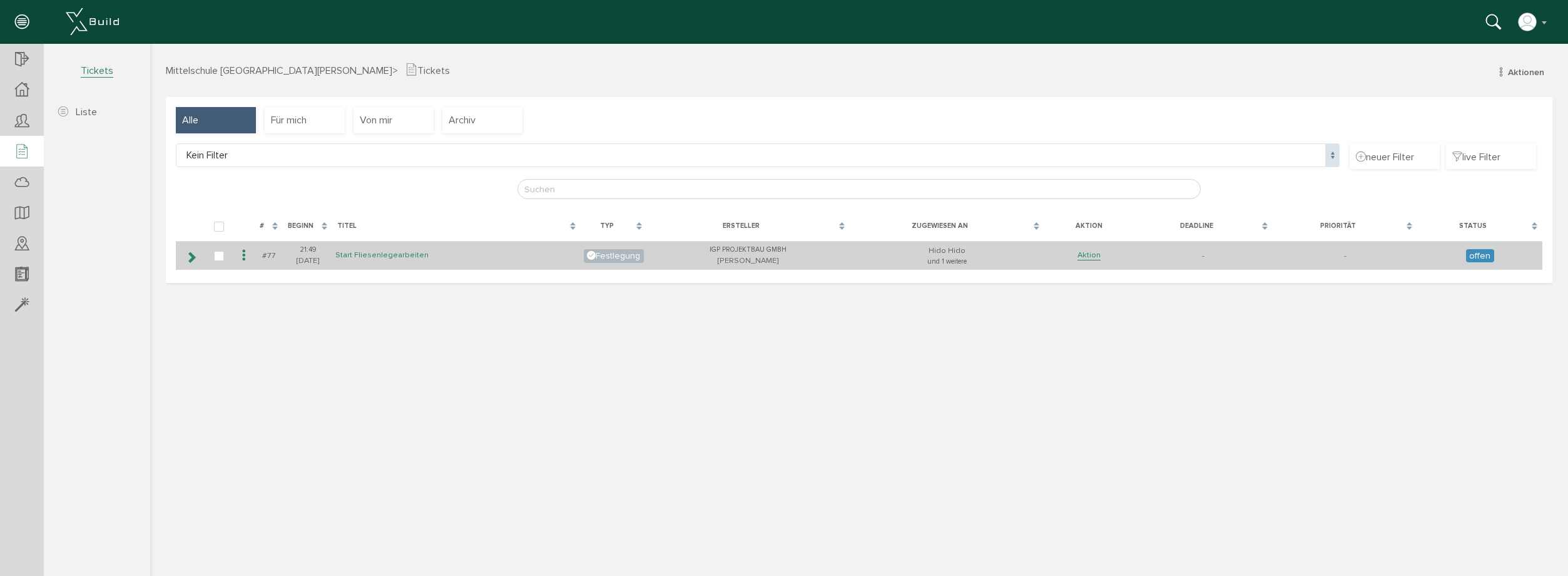
click at [365, 255] on link "Start Fliesenlegearbeiten" at bounding box center [382, 255] width 93 height 11
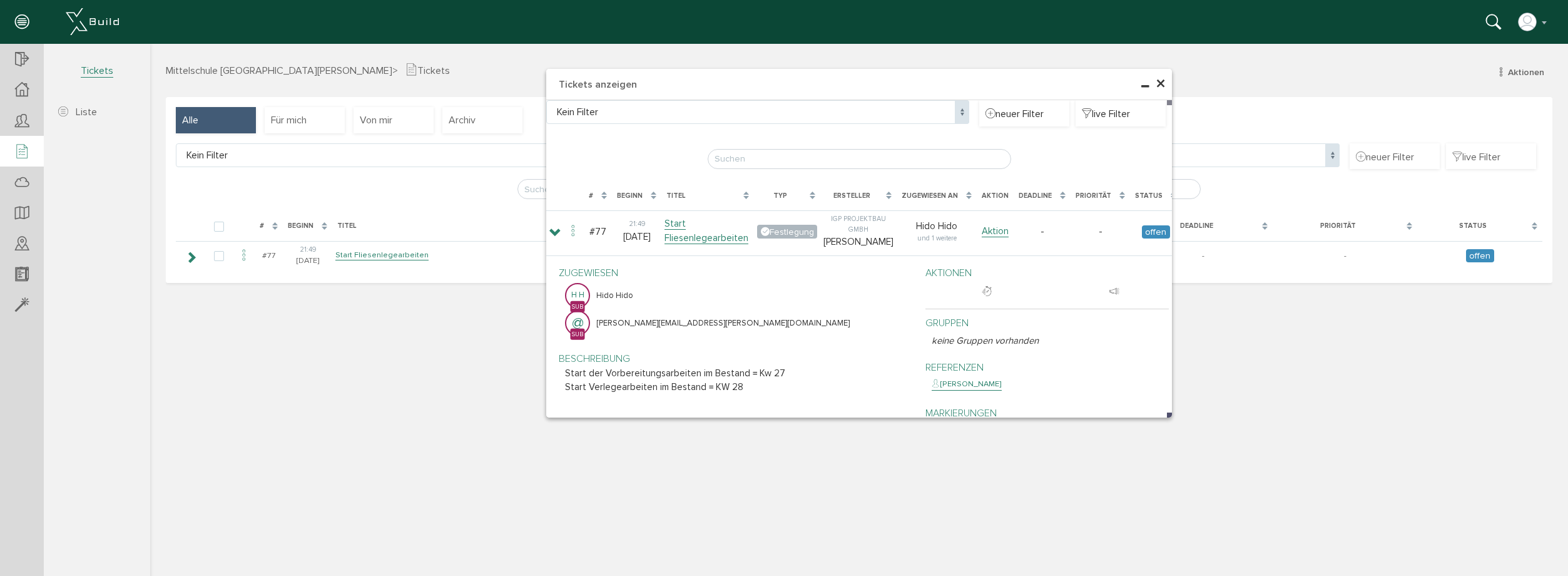
click at [1158, 83] on span "×" at bounding box center [1161, 83] width 10 height 24
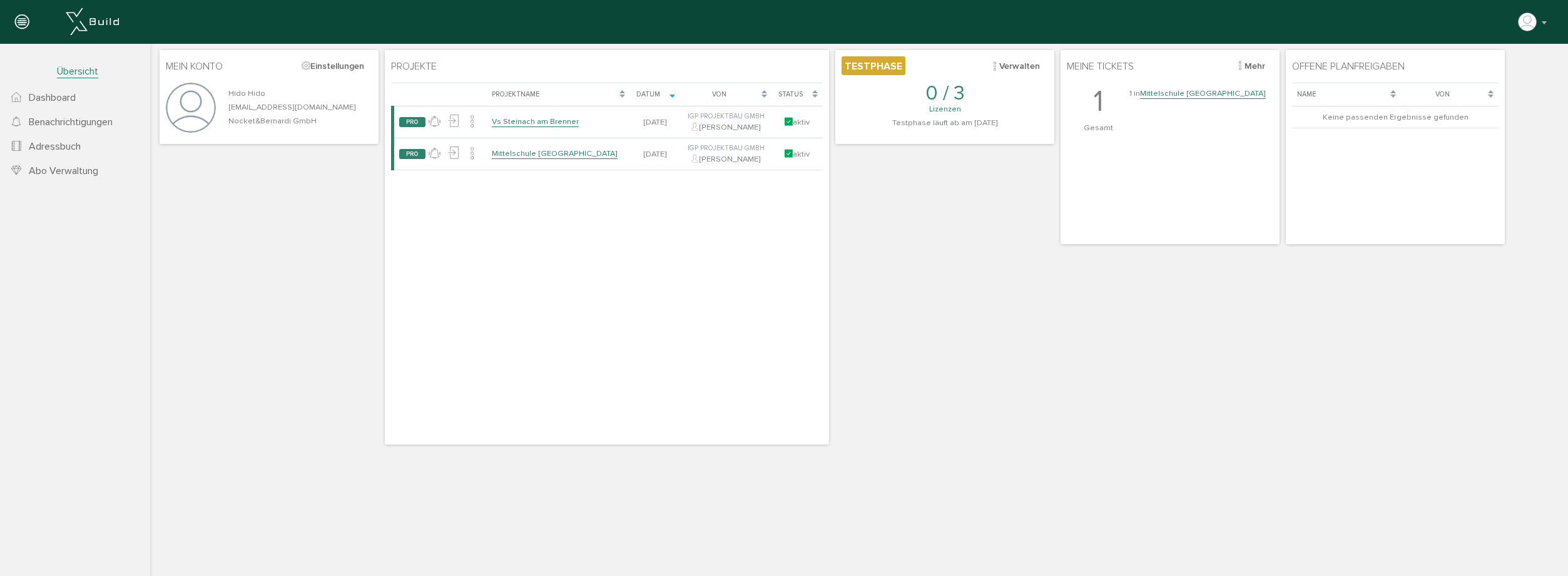
click at [1201, 96] on link "Mittelschule [GEOGRAPHIC_DATA]" at bounding box center [1203, 93] width 125 height 11
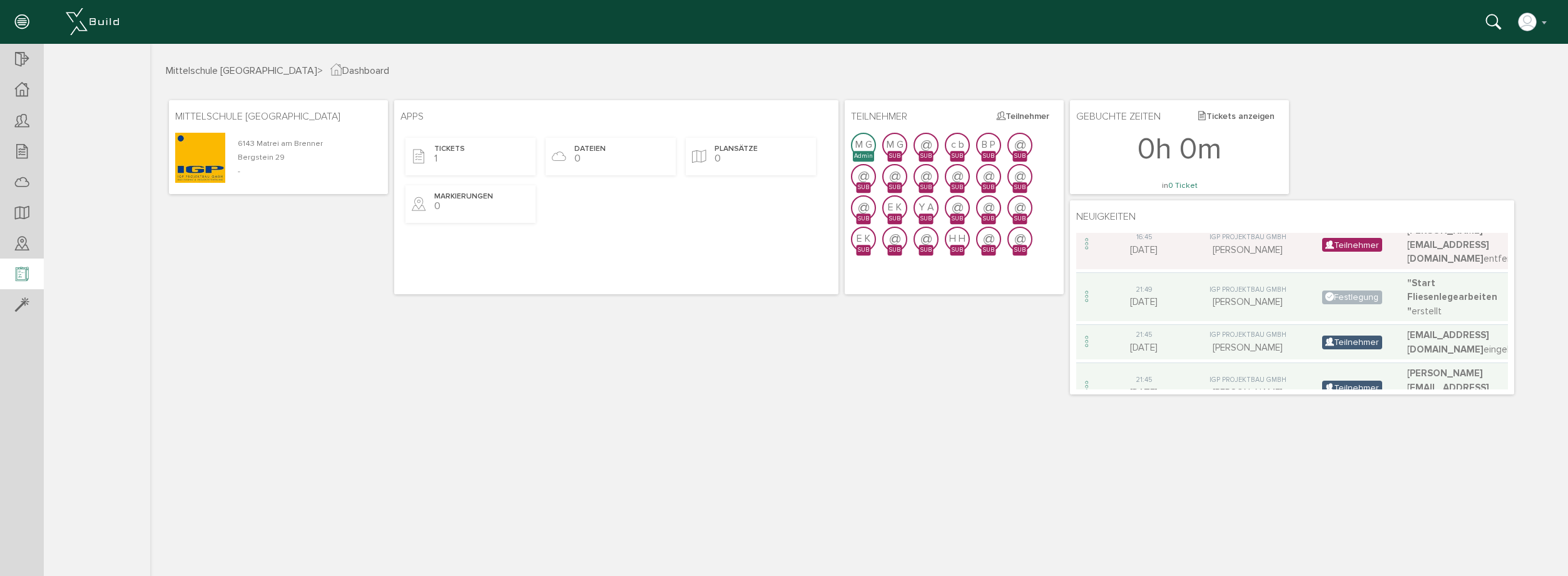
click at [20, 270] on icon at bounding box center [22, 275] width 14 height 18
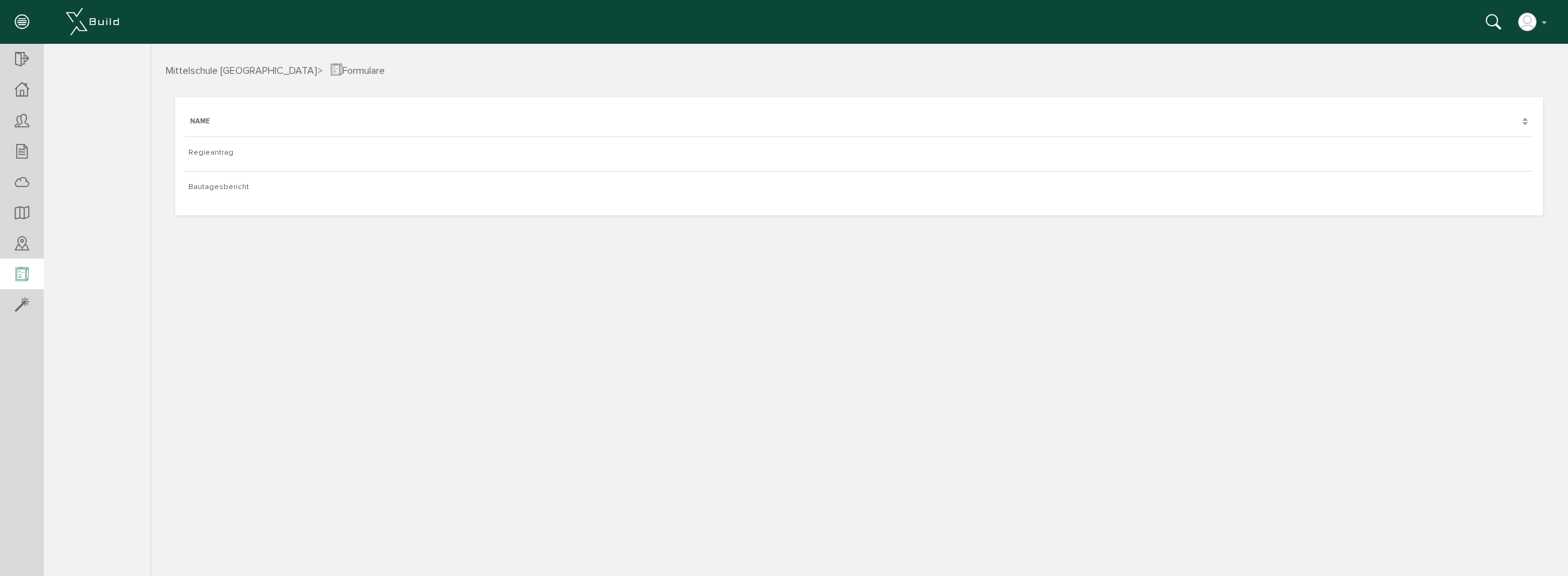
click at [17, 260] on div at bounding box center [22, 274] width 44 height 32
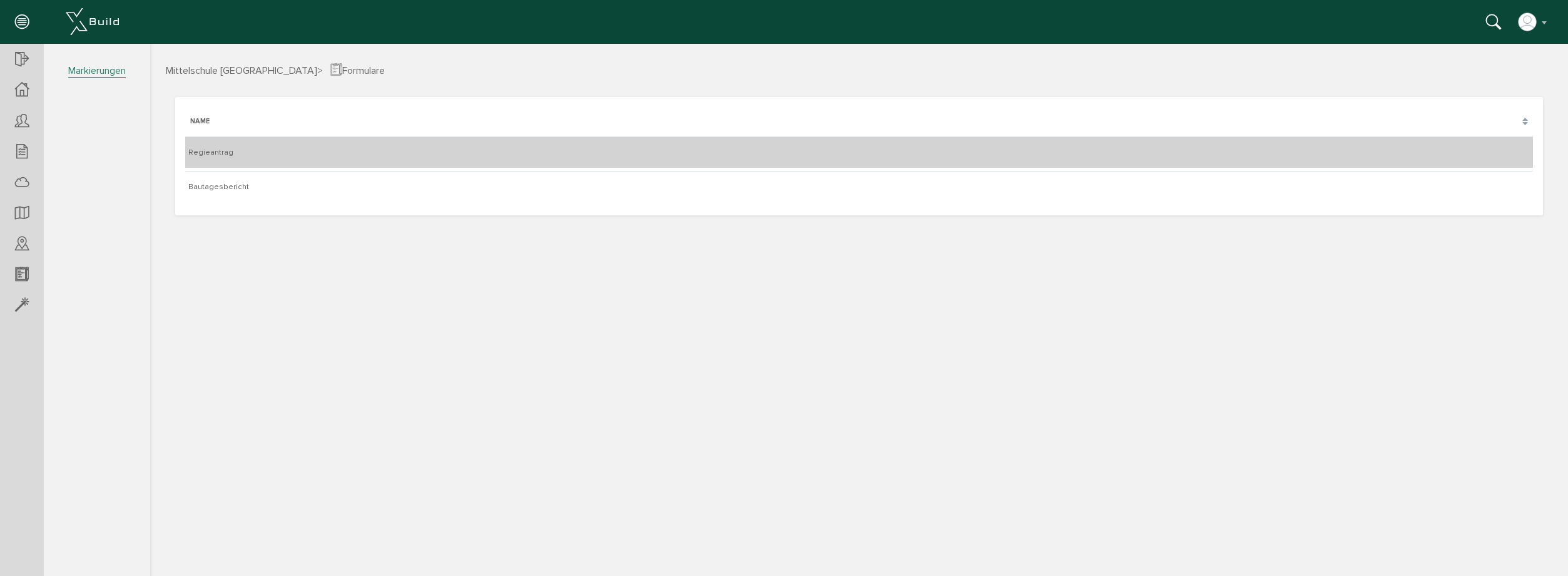
click at [309, 145] on td "Regieantrag" at bounding box center [859, 152] width 1348 height 31
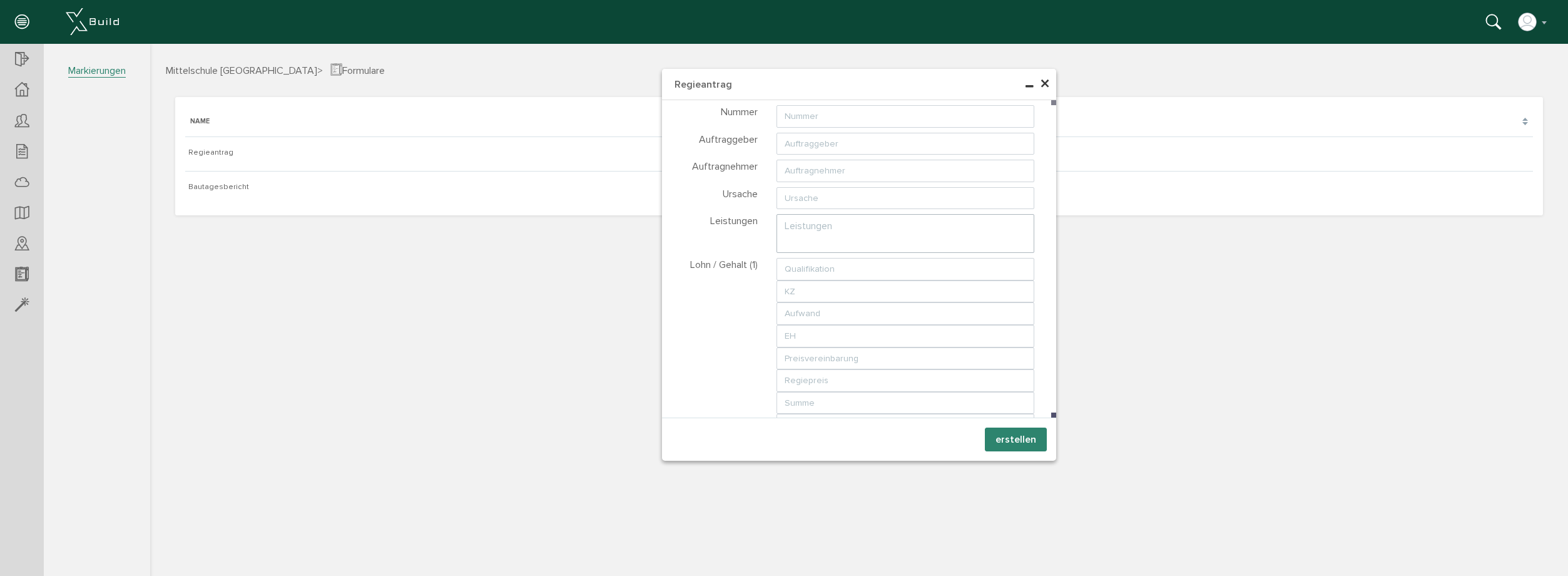
click at [273, 185] on div "× Regieantrag Dateien wählen Dateien Nummer Auftraggeber Auftragnehmer Ursache …" at bounding box center [859, 309] width 1418 height 529
click at [1042, 82] on span "×" at bounding box center [1045, 83] width 10 height 24
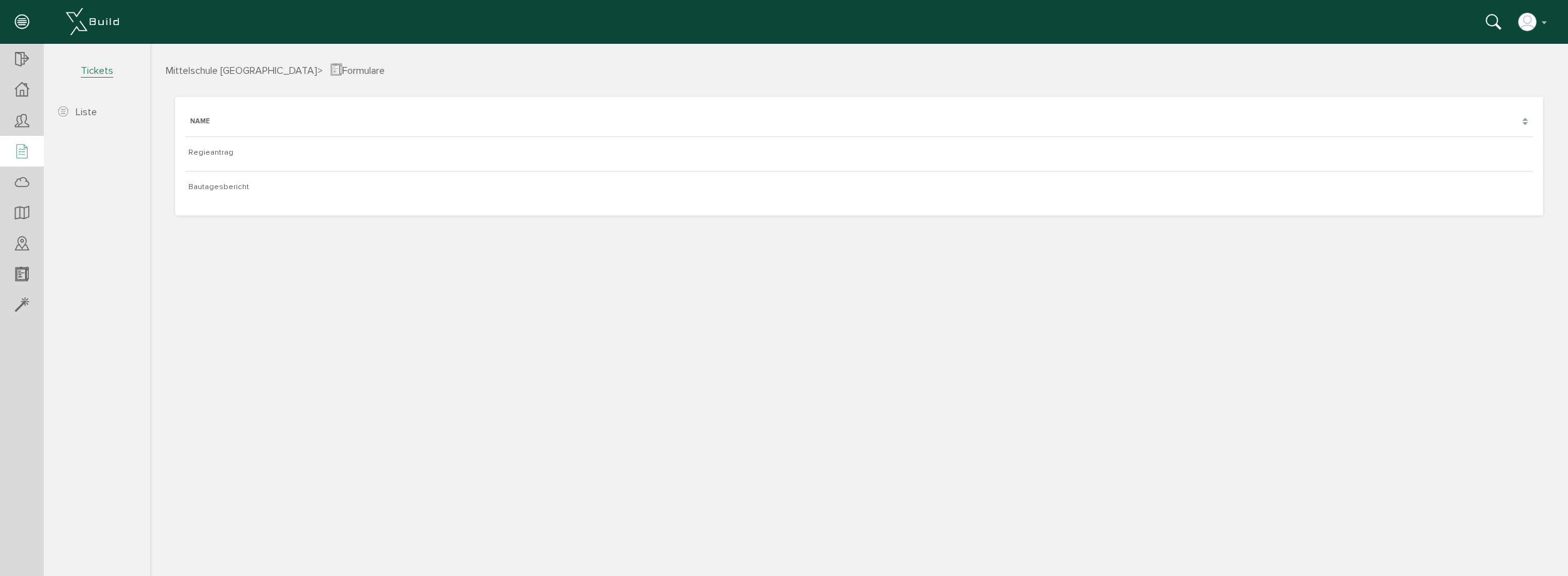
click at [24, 145] on icon at bounding box center [22, 152] width 14 height 18
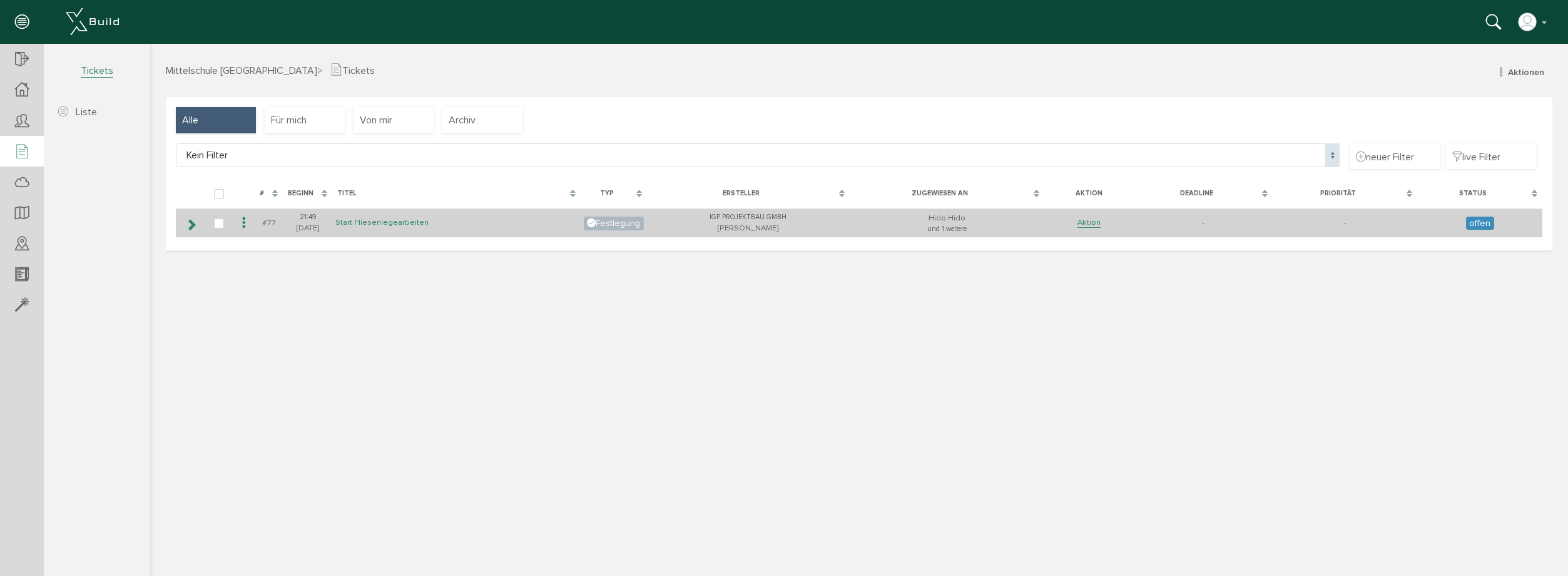
click at [393, 222] on link "Start Fliesenlegearbeiten" at bounding box center [382, 222] width 93 height 11
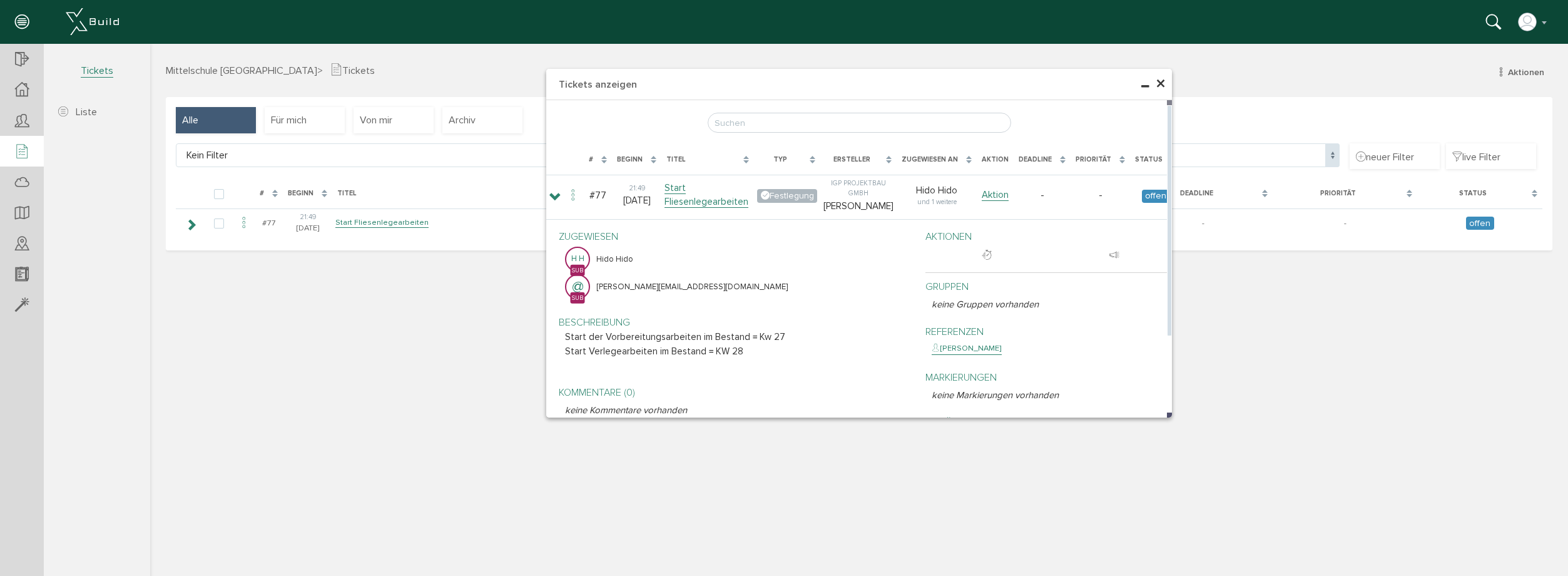
click at [987, 355] on div "[PERSON_NAME]" at bounding box center [968, 349] width 71 height 13
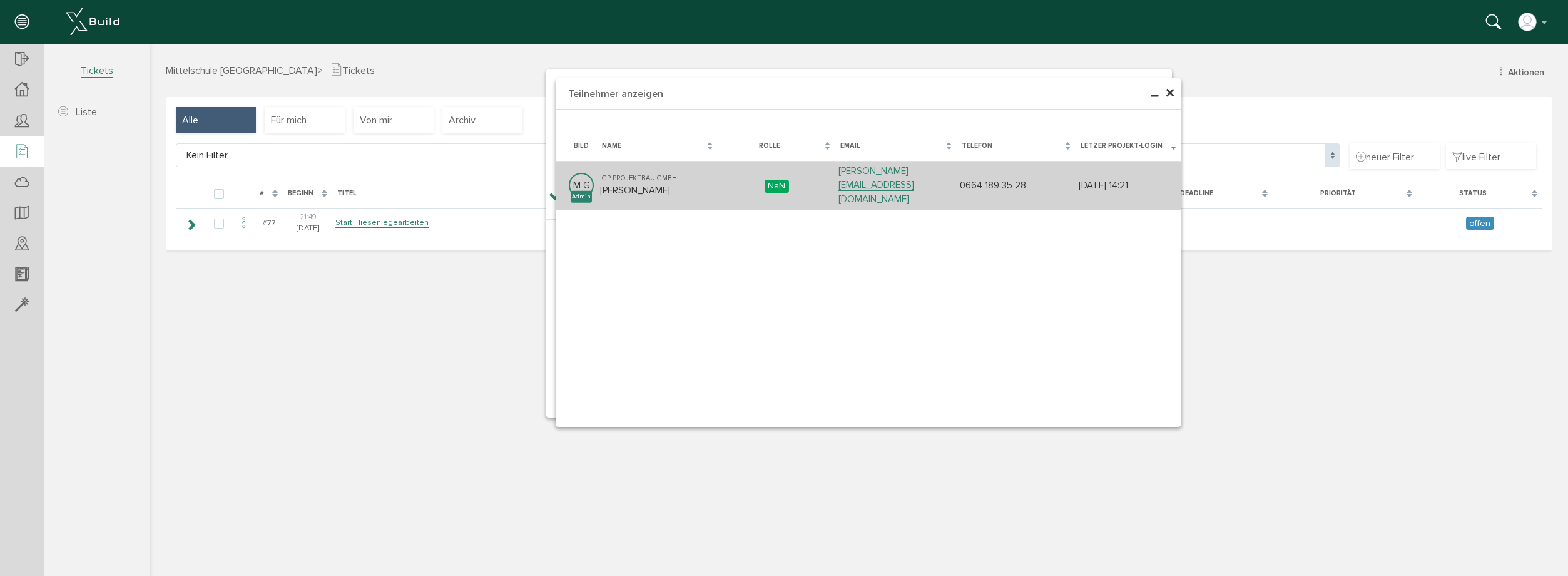
click at [712, 177] on td "IGP Projektbau GmbH [PERSON_NAME]" at bounding box center [657, 185] width 120 height 49
click at [878, 176] on link "[PERSON_NAME][EMAIL_ADDRESS][DOMAIN_NAME]" at bounding box center [876, 185] width 75 height 40
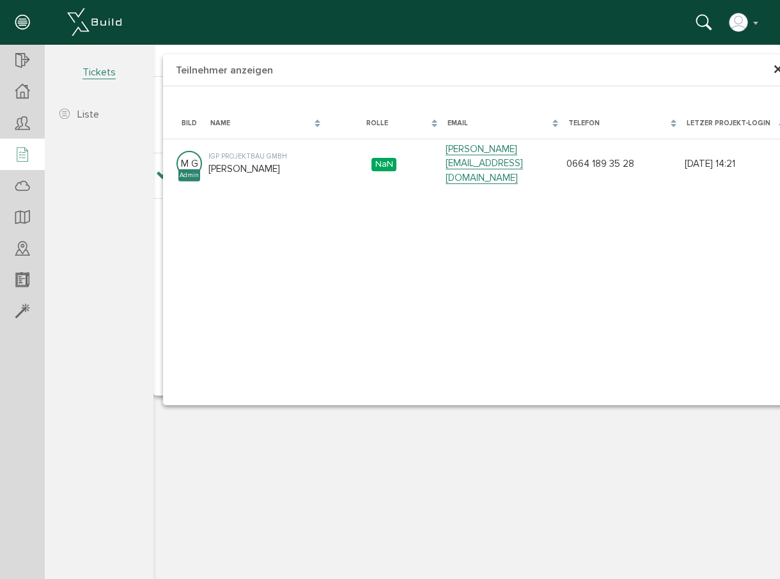
click at [589, 435] on div "× Teilnehmer anzeigen [PERSON_NAME], bitte warten... Bild Name Rolle Email Tele…" at bounding box center [466, 310] width 626 height 531
